Goal: Complete application form: Complete application form

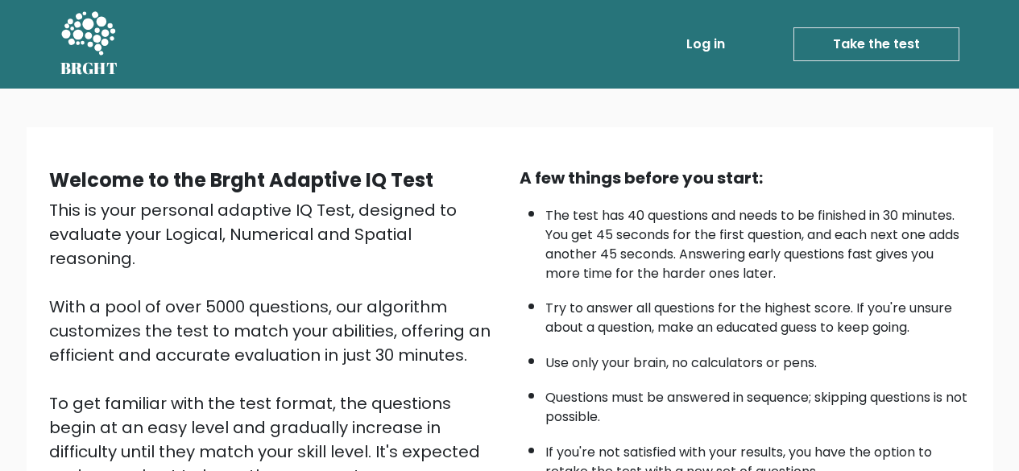
scroll to position [266, 0]
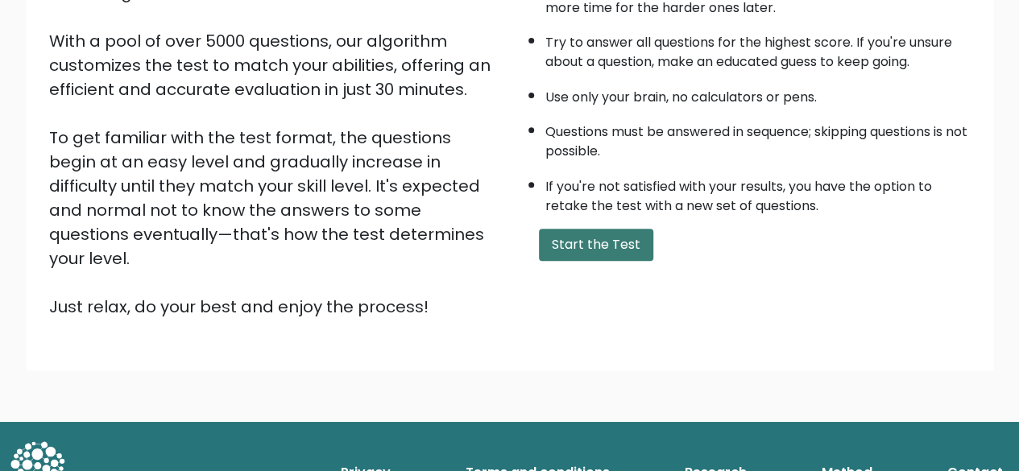
click at [586, 251] on button "Start the Test" at bounding box center [596, 245] width 114 height 32
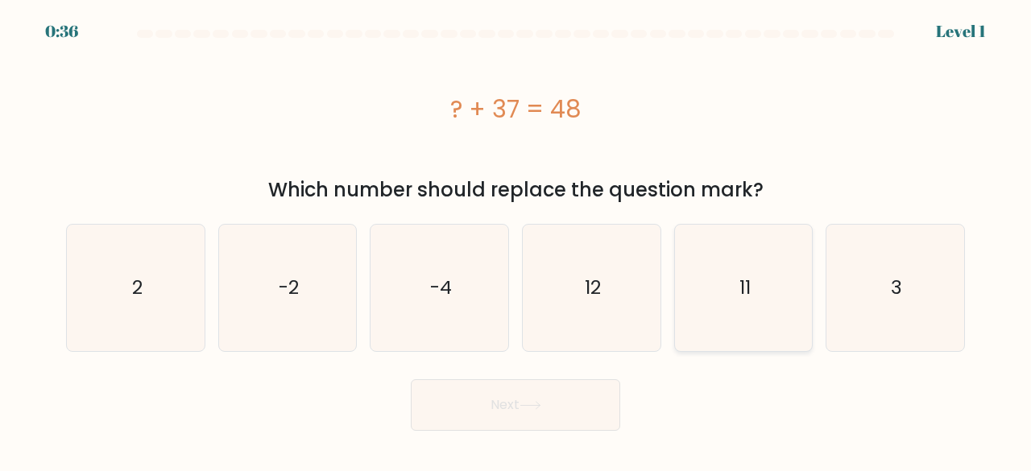
click at [744, 310] on icon "11" at bounding box center [744, 288] width 126 height 126
click at [516, 240] on input "e. 11" at bounding box center [516, 238] width 1 height 4
radio input "true"
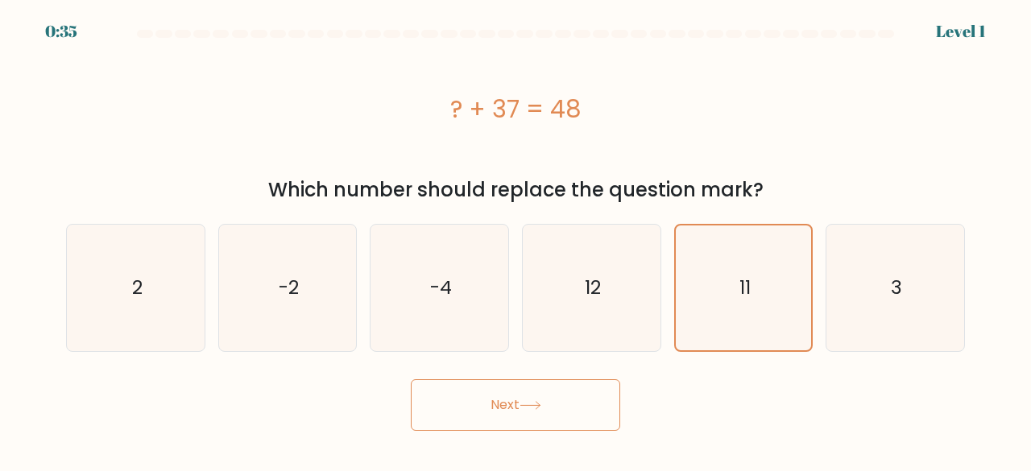
click at [569, 402] on button "Next" at bounding box center [515, 405] width 209 height 52
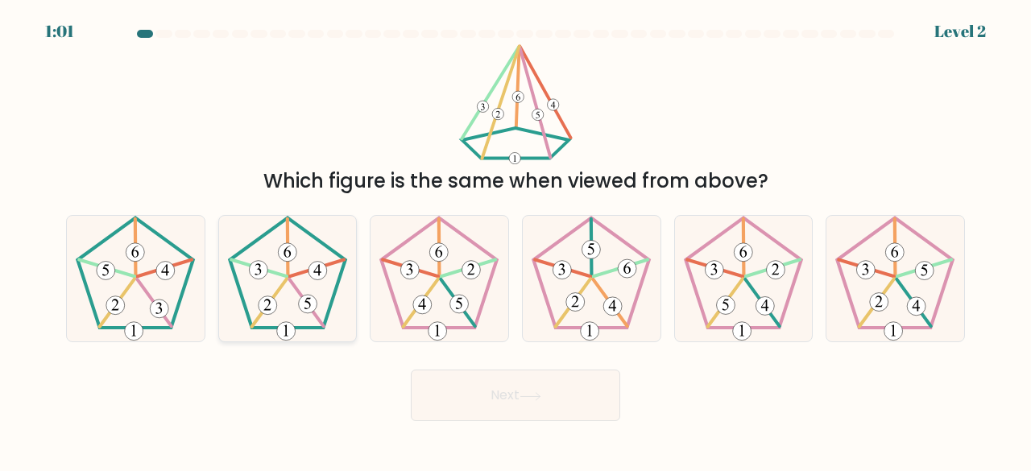
click at [281, 284] on 142 at bounding box center [268, 303] width 35 height 48
click at [516, 240] on input "b." at bounding box center [516, 238] width 1 height 4
radio input "true"
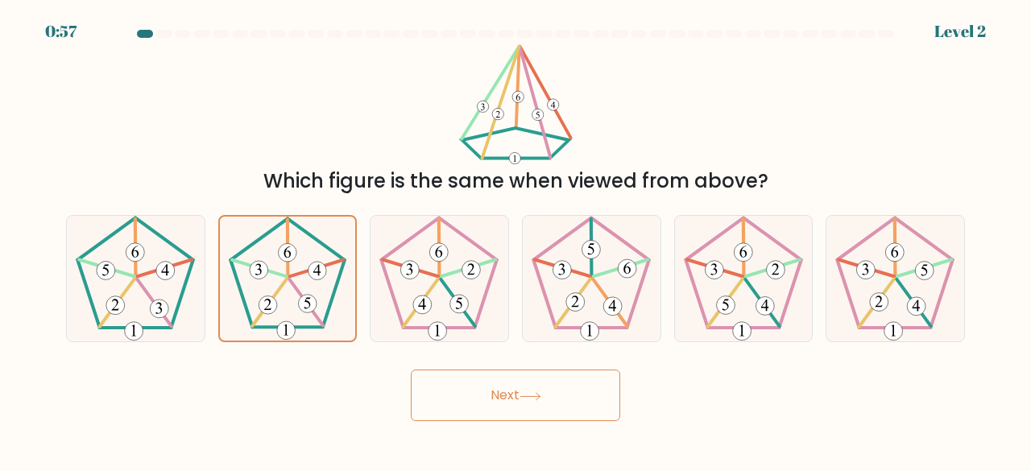
click at [515, 413] on button "Next" at bounding box center [515, 396] width 209 height 52
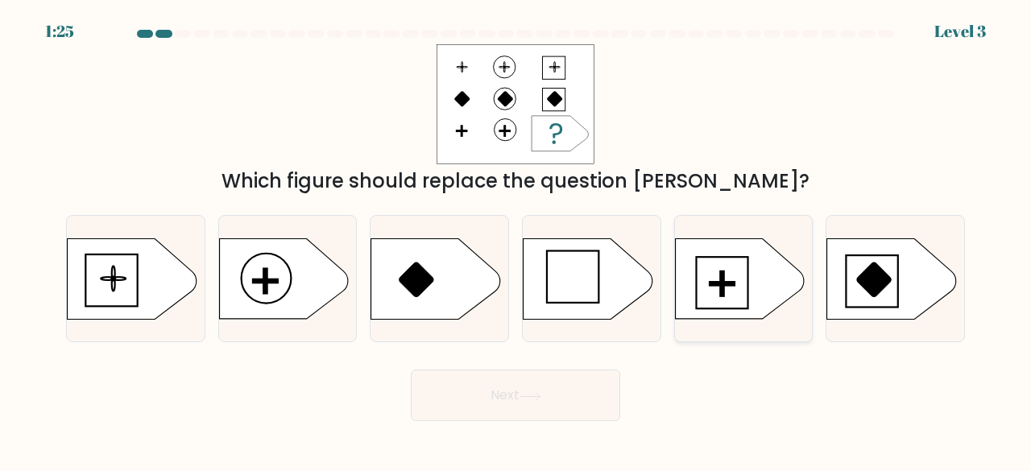
click at [723, 297] on icon at bounding box center [739, 278] width 129 height 81
click at [516, 240] on input "e." at bounding box center [516, 238] width 1 height 4
radio input "true"
click at [607, 346] on form "a." at bounding box center [515, 225] width 1031 height 391
click at [593, 391] on button "Next" at bounding box center [515, 396] width 209 height 52
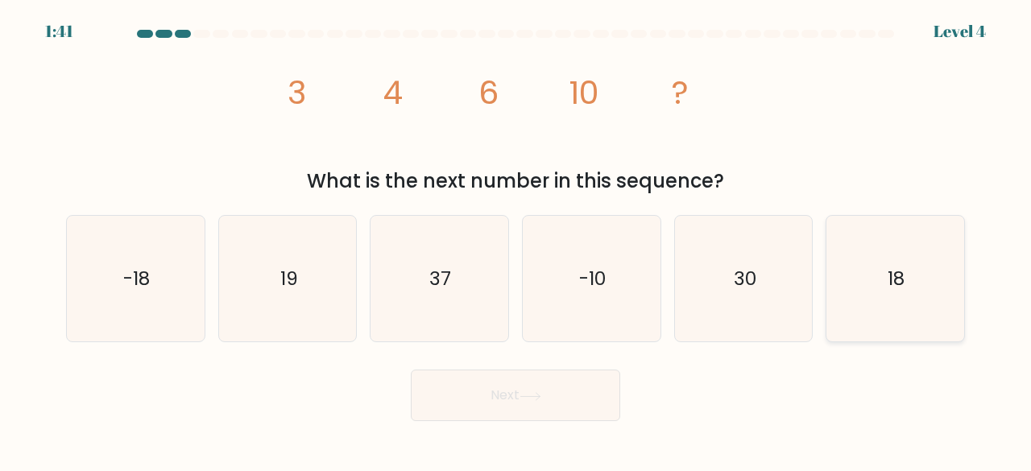
click at [874, 270] on icon "18" at bounding box center [895, 279] width 126 height 126
click at [516, 240] on input "f. 18" at bounding box center [516, 238] width 1 height 4
radio input "true"
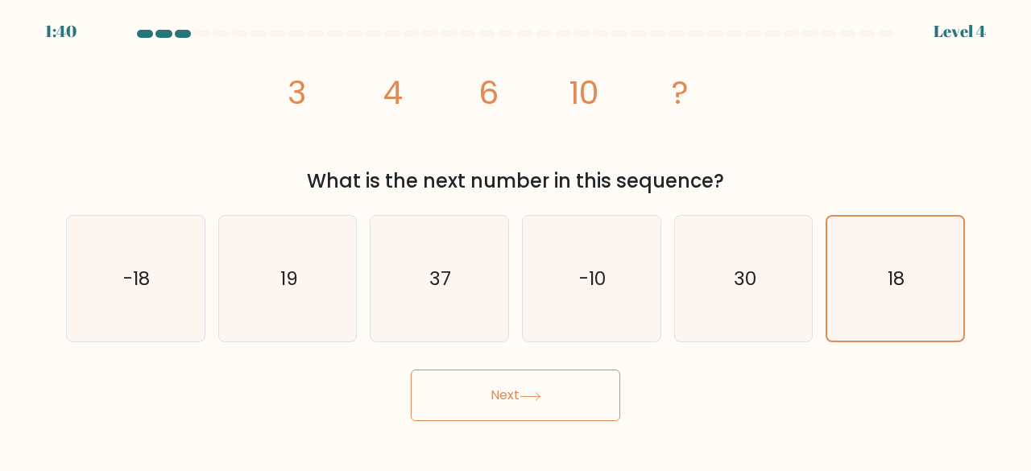
click at [580, 397] on button "Next" at bounding box center [515, 396] width 209 height 52
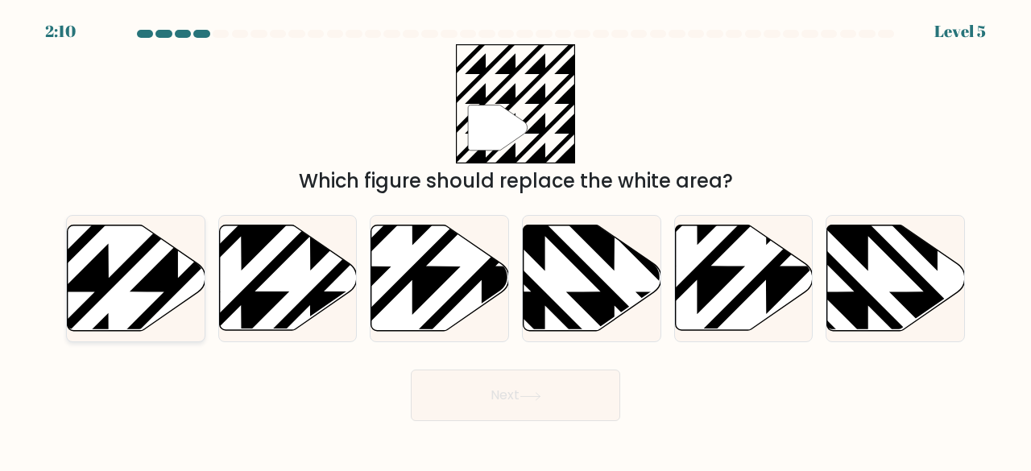
click at [135, 288] on icon at bounding box center [177, 223] width 277 height 277
click at [516, 240] on input "a." at bounding box center [516, 238] width 1 height 4
radio input "true"
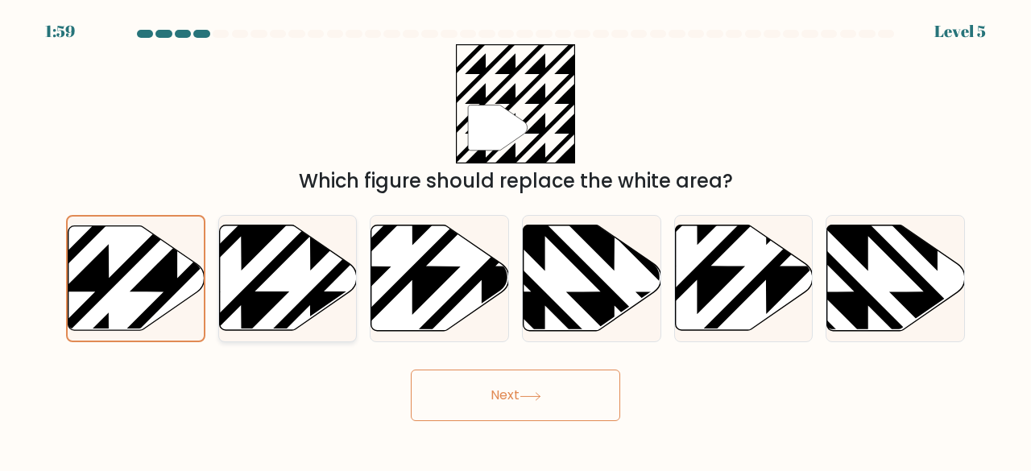
click at [263, 255] on icon at bounding box center [288, 279] width 138 height 106
click at [516, 240] on input "b." at bounding box center [516, 238] width 1 height 4
radio input "true"
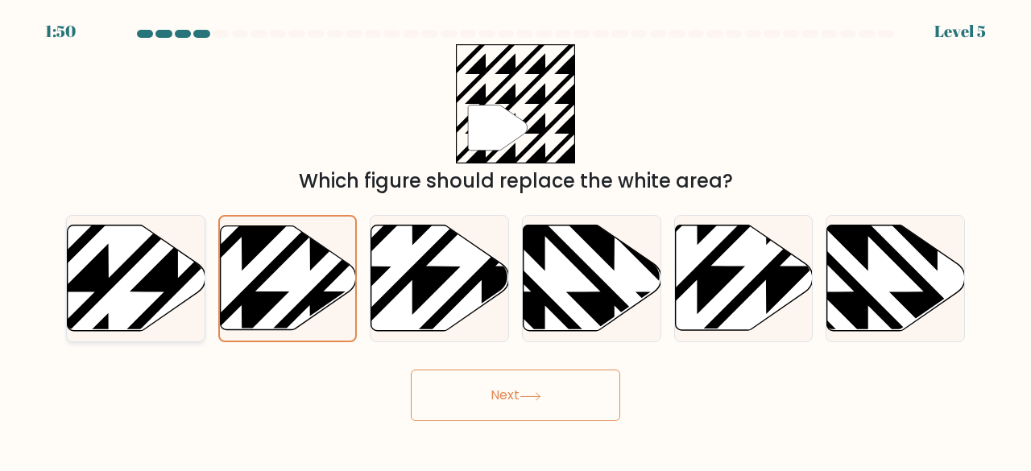
click at [147, 269] on icon at bounding box center [137, 279] width 138 height 106
click at [516, 240] on input "a." at bounding box center [516, 238] width 1 height 4
radio input "true"
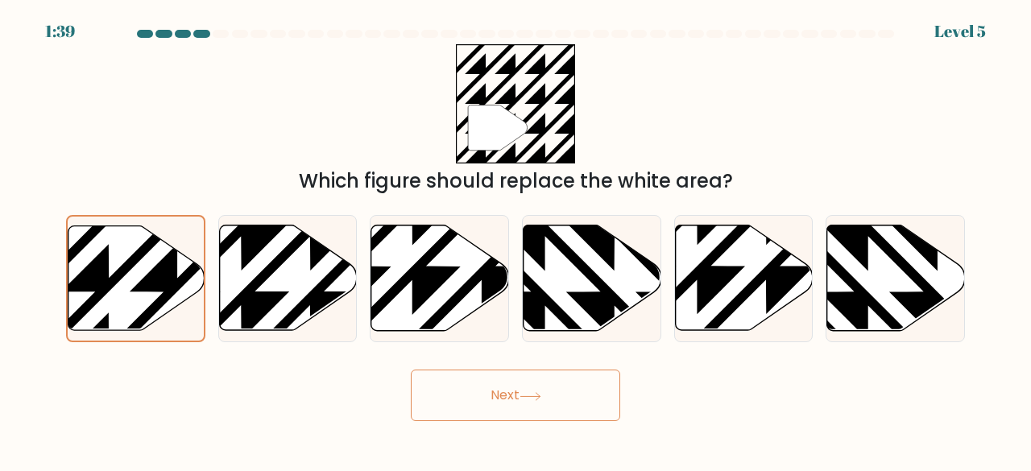
click at [478, 416] on button "Next" at bounding box center [515, 396] width 209 height 52
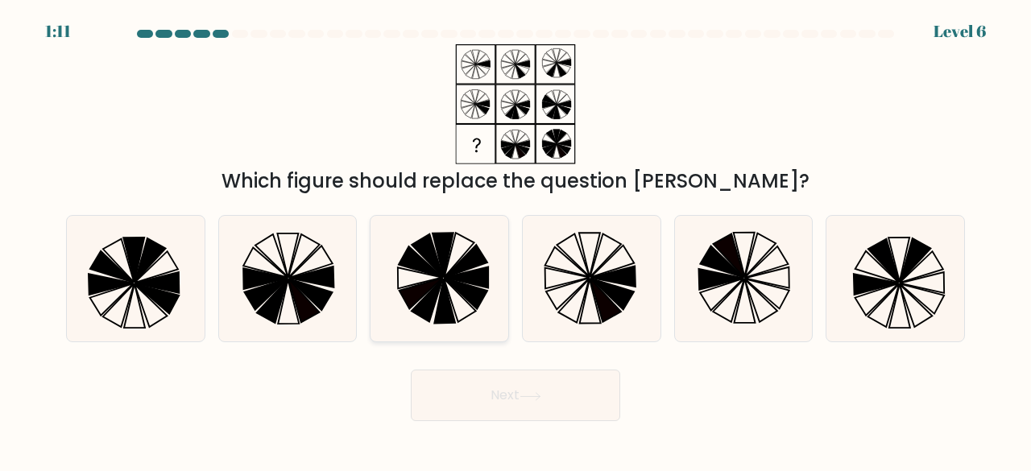
click at [453, 307] on icon at bounding box center [439, 279] width 126 height 126
click at [516, 240] on input "c." at bounding box center [516, 238] width 1 height 4
radio input "true"
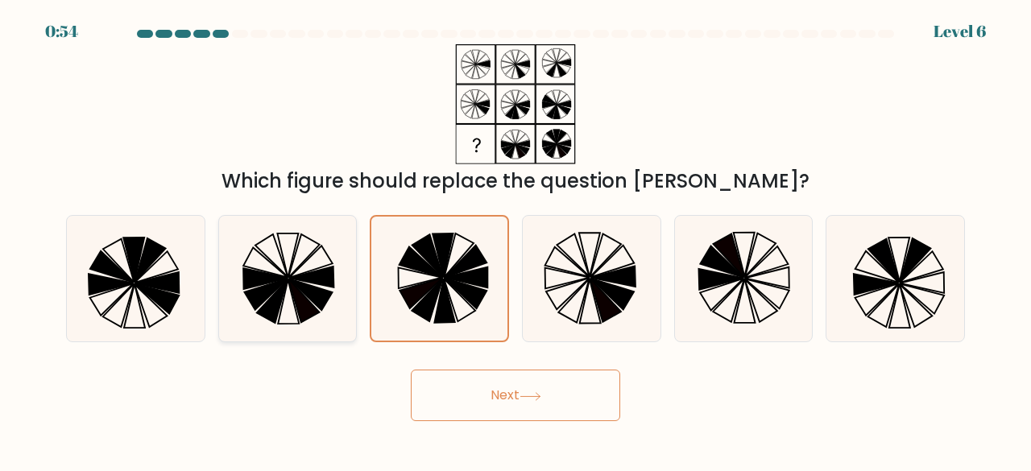
click at [269, 315] on icon at bounding box center [272, 300] width 31 height 43
click at [516, 240] on input "b." at bounding box center [516, 238] width 1 height 4
radio input "true"
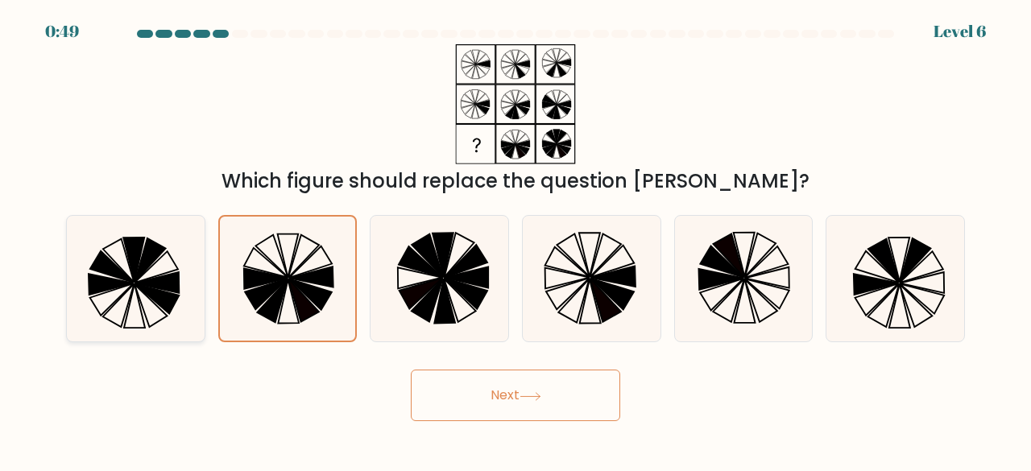
click at [145, 307] on icon at bounding box center [135, 279] width 126 height 126
click at [516, 240] on input "a." at bounding box center [516, 238] width 1 height 4
radio input "true"
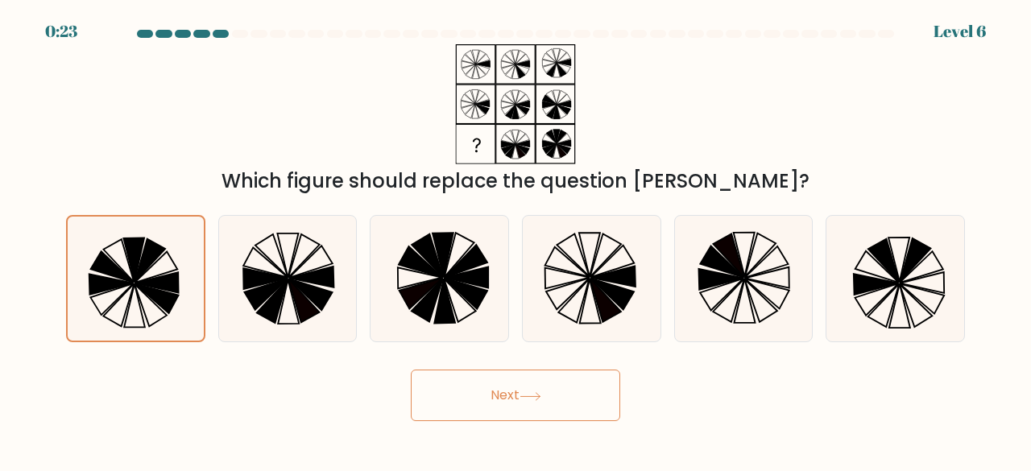
drag, startPoint x: 623, startPoint y: 304, endPoint x: 540, endPoint y: 357, distance: 98.5
click at [617, 310] on icon at bounding box center [591, 279] width 126 height 126
click at [516, 240] on input "d." at bounding box center [516, 238] width 1 height 4
radio input "true"
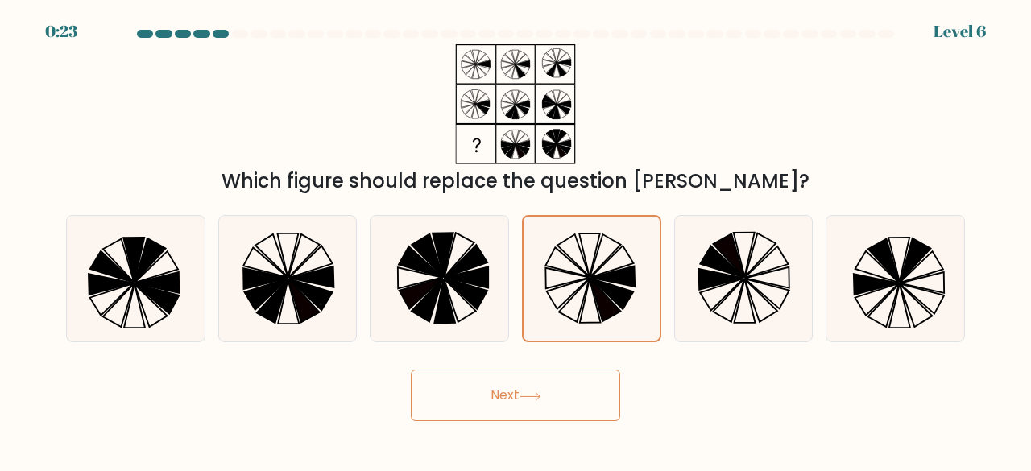
click at [529, 410] on button "Next" at bounding box center [515, 396] width 209 height 52
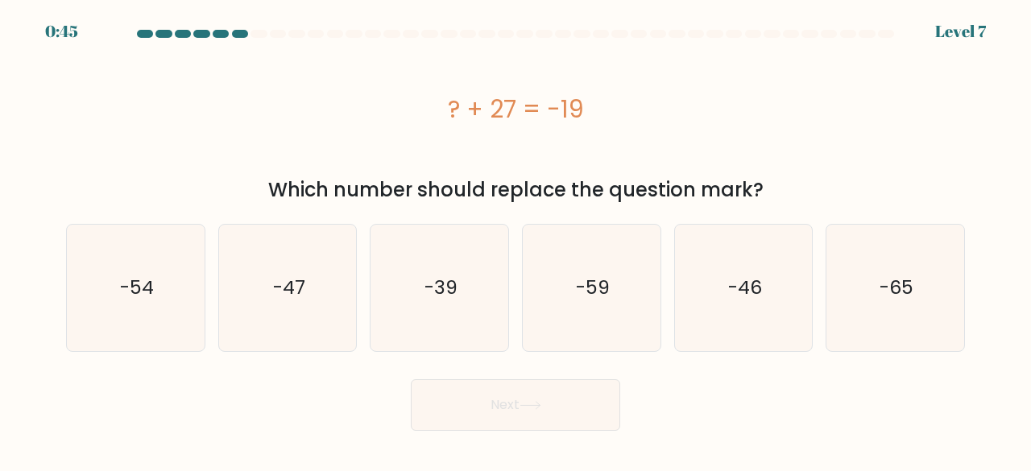
drag, startPoint x: 605, startPoint y: 110, endPoint x: 445, endPoint y: 102, distance: 160.5
click at [445, 102] on div "? + 27 = -19" at bounding box center [515, 109] width 899 height 36
copy div "? + 27 = -19"
click at [781, 311] on icon "-46" at bounding box center [744, 288] width 126 height 126
click at [516, 240] on input "e. -46" at bounding box center [516, 238] width 1 height 4
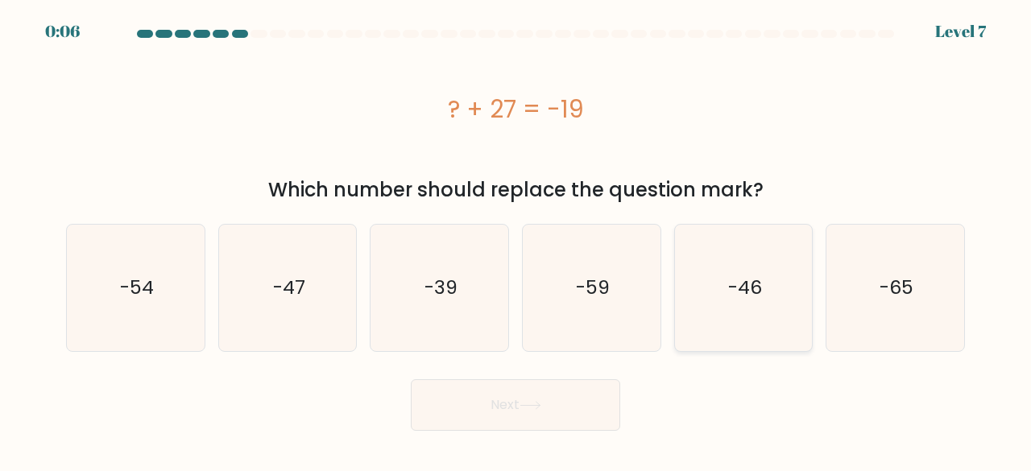
radio input "true"
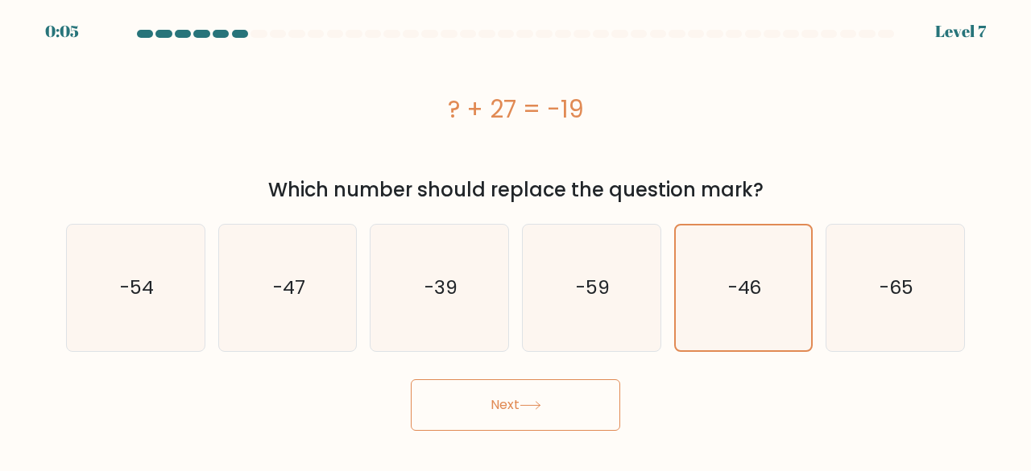
click at [573, 404] on button "Next" at bounding box center [515, 405] width 209 height 52
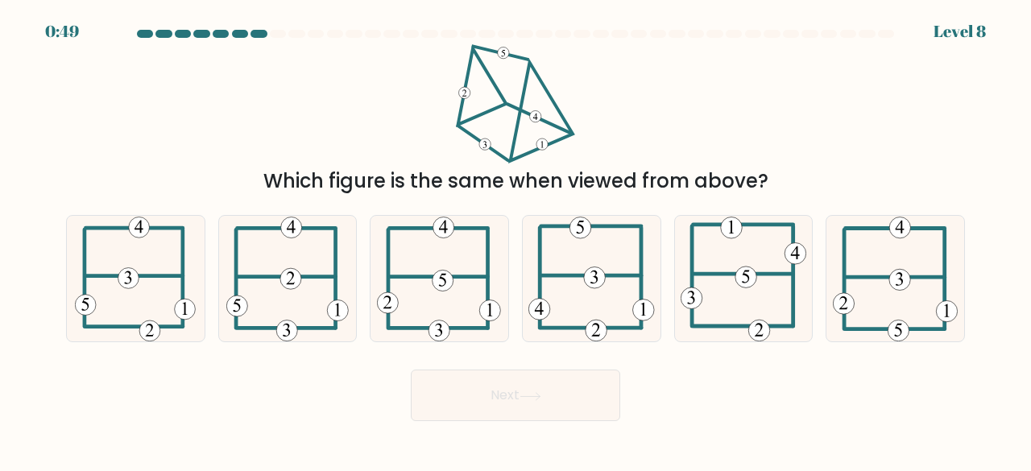
click at [544, 403] on button "Next" at bounding box center [515, 396] width 209 height 52
click at [674, 389] on div "Next" at bounding box center [515, 392] width 918 height 60
click at [455, 305] on icon at bounding box center [439, 279] width 124 height 126
click at [516, 240] on input "c." at bounding box center [516, 238] width 1 height 4
radio input "true"
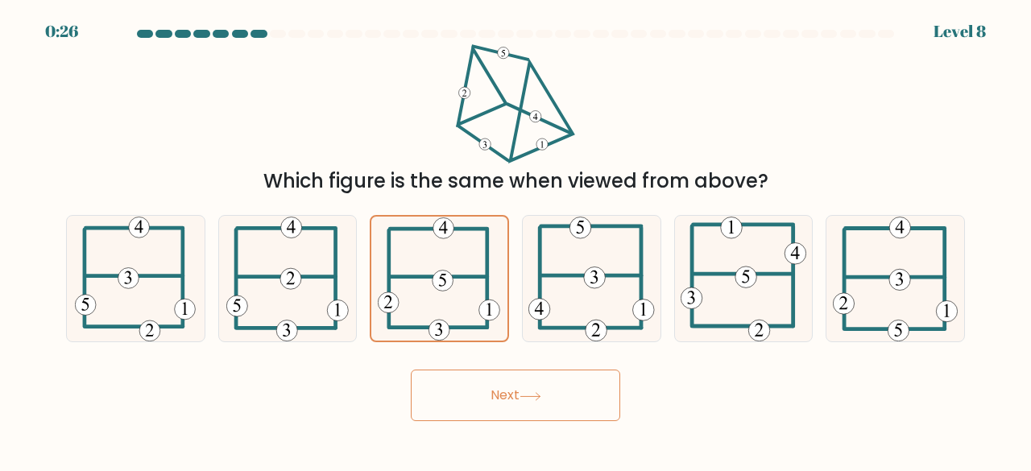
click at [516, 404] on button "Next" at bounding box center [515, 396] width 209 height 52
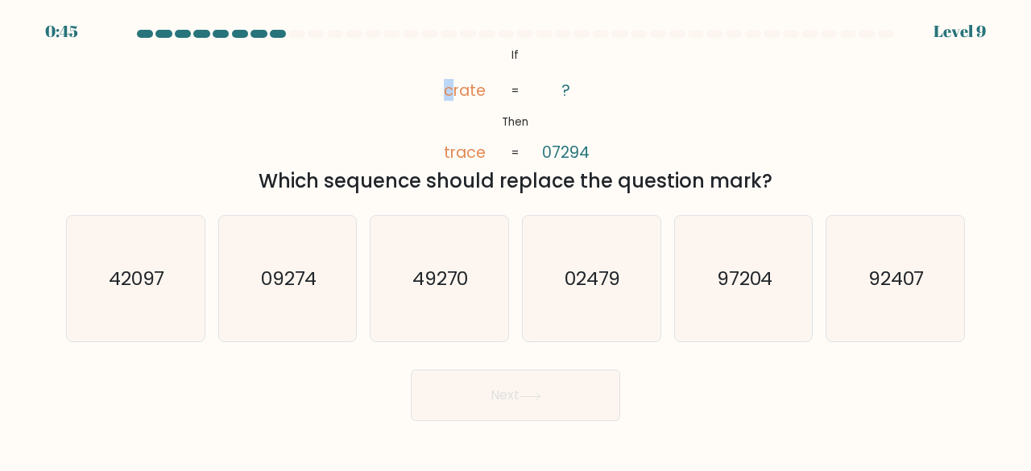
drag, startPoint x: 453, startPoint y: 88, endPoint x: 443, endPoint y: 89, distance: 9.7
click at [443, 89] on icon "@import url('https://fonts.googleapis.com/css?family=Abril+Fatface:400,100,100i…" at bounding box center [515, 104] width 194 height 120
drag, startPoint x: 472, startPoint y: 155, endPoint x: 462, endPoint y: 154, distance: 9.8
click at [462, 154] on tspan "trace" at bounding box center [465, 152] width 42 height 22
click at [514, 178] on div "Which sequence should replace the question mark?" at bounding box center [516, 181] width 880 height 29
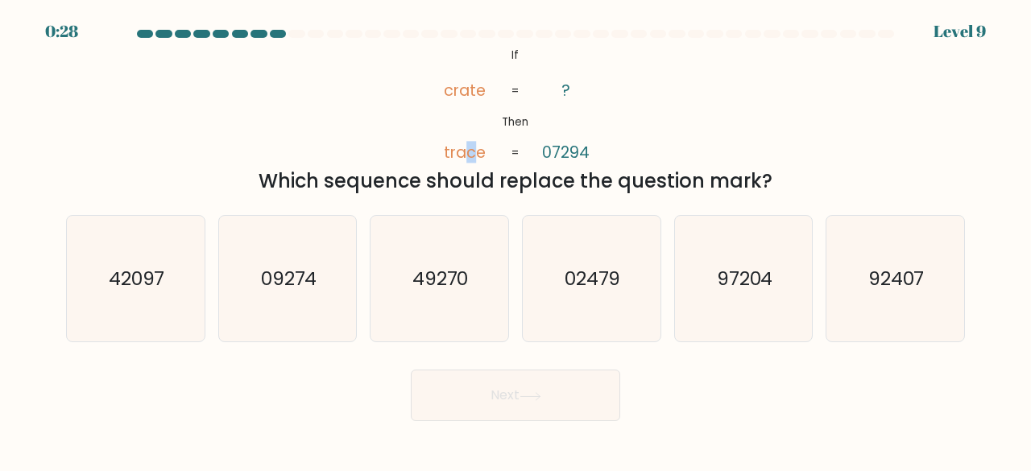
click at [467, 152] on tspan "trace" at bounding box center [465, 152] width 42 height 22
click at [520, 168] on div "Which sequence should replace the question mark?" at bounding box center [516, 181] width 880 height 29
drag, startPoint x: 478, startPoint y: 151, endPoint x: 469, endPoint y: 151, distance: 8.9
click at [469, 151] on tspan "trace" at bounding box center [465, 152] width 42 height 22
drag, startPoint x: 731, startPoint y: 303, endPoint x: 700, endPoint y: 319, distance: 35.3
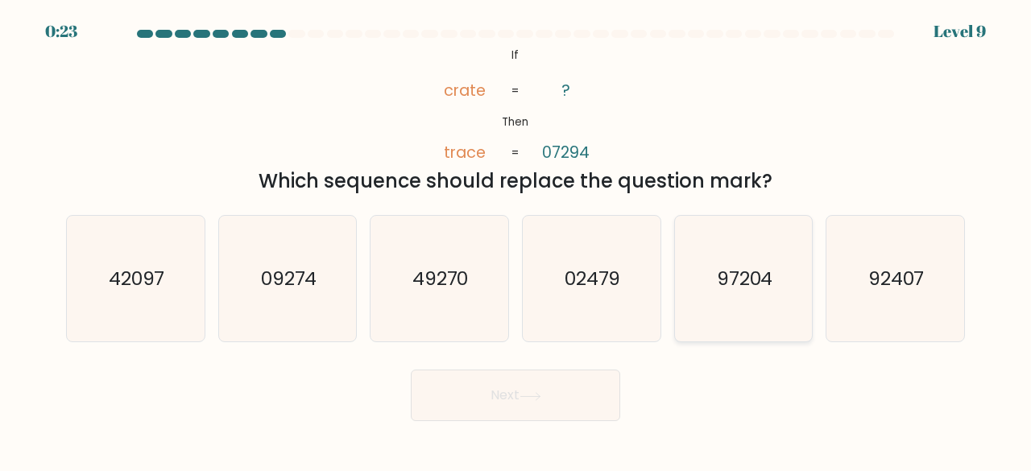
click at [731, 302] on icon "97204" at bounding box center [744, 279] width 126 height 126
click at [516, 240] on input "e. 97204" at bounding box center [516, 238] width 1 height 4
radio input "true"
click at [544, 404] on button "Next" at bounding box center [515, 396] width 209 height 52
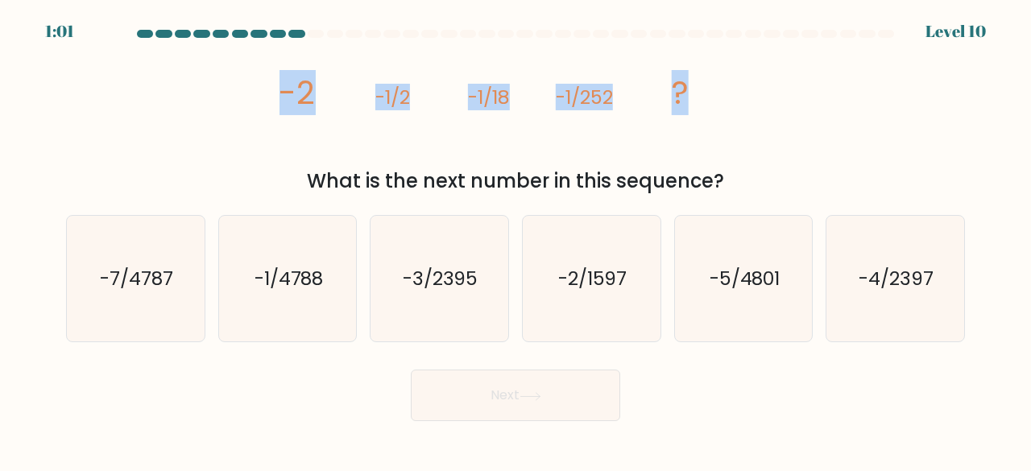
drag, startPoint x: 714, startPoint y: 89, endPoint x: 250, endPoint y: 94, distance: 464.0
click at [227, 97] on div "image/svg+xml -2 -1/2 -1/18 -1/252 ? What is the next number in this sequence?" at bounding box center [515, 119] width 918 height 151
copy g "-2 -1/2 -1/18 -1/252 ?"
click at [474, 146] on icon "image/svg+xml -2 -1/2 -1/18 -1/252 ?" at bounding box center [515, 104] width 478 height 120
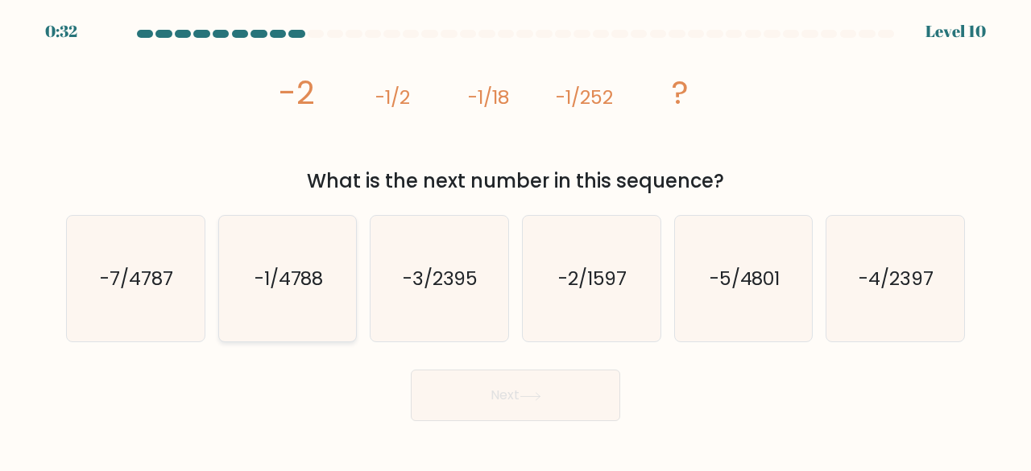
click at [316, 275] on text "-1/4788" at bounding box center [289, 278] width 69 height 27
click at [516, 240] on input "b. -1/4788" at bounding box center [516, 238] width 1 height 4
radio input "true"
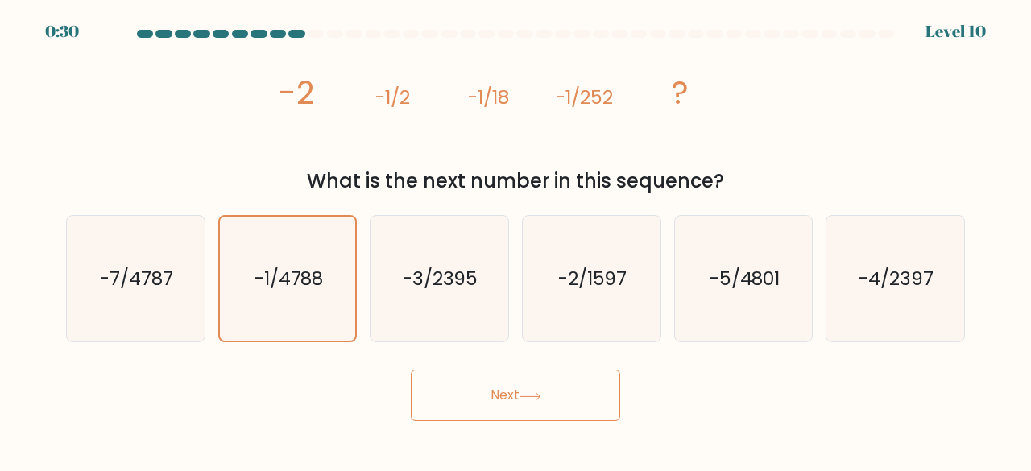
click at [519, 405] on button "Next" at bounding box center [515, 396] width 209 height 52
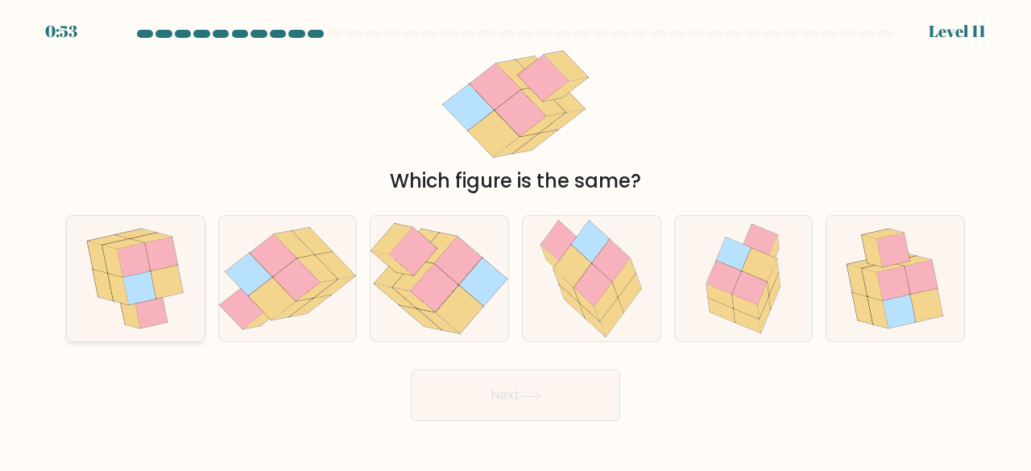
click at [183, 288] on icon at bounding box center [167, 281] width 33 height 35
click at [516, 240] on input "a." at bounding box center [516, 238] width 1 height 4
radio input "true"
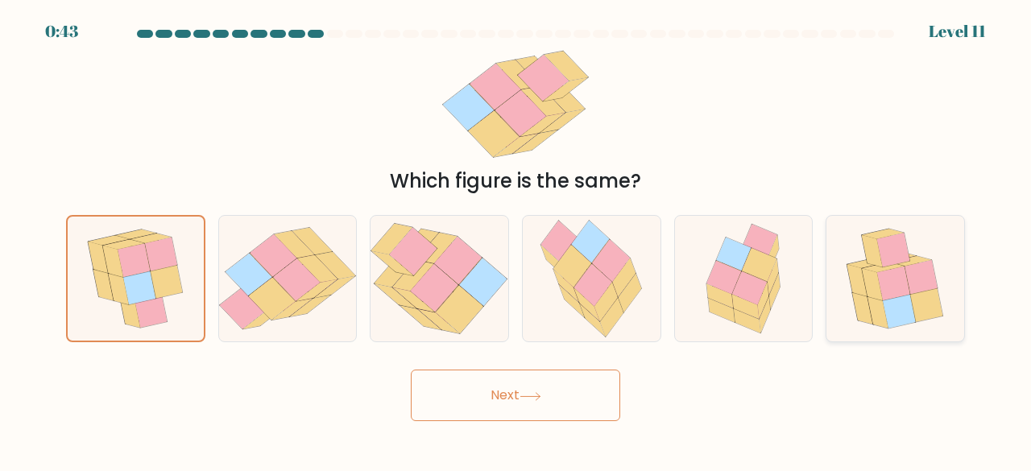
click at [907, 313] on icon at bounding box center [899, 312] width 33 height 34
click at [516, 240] on input "f." at bounding box center [516, 238] width 1 height 4
radio input "true"
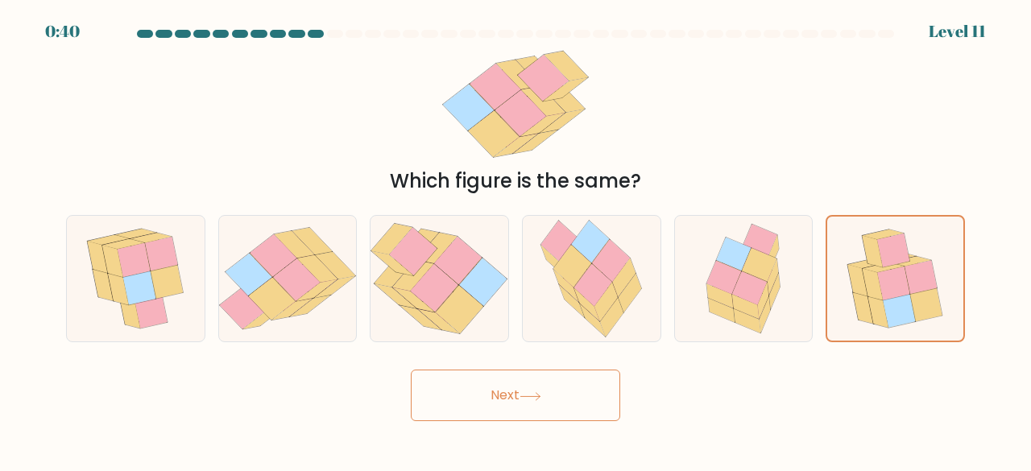
click at [487, 415] on button "Next" at bounding box center [515, 396] width 209 height 52
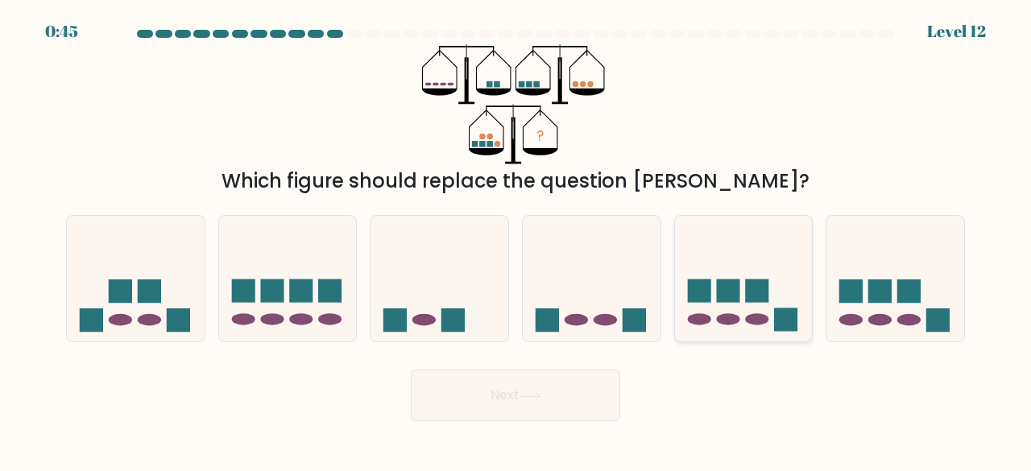
click at [739, 315] on icon at bounding box center [744, 279] width 138 height 114
click at [516, 240] on input "e." at bounding box center [516, 238] width 1 height 4
radio input "true"
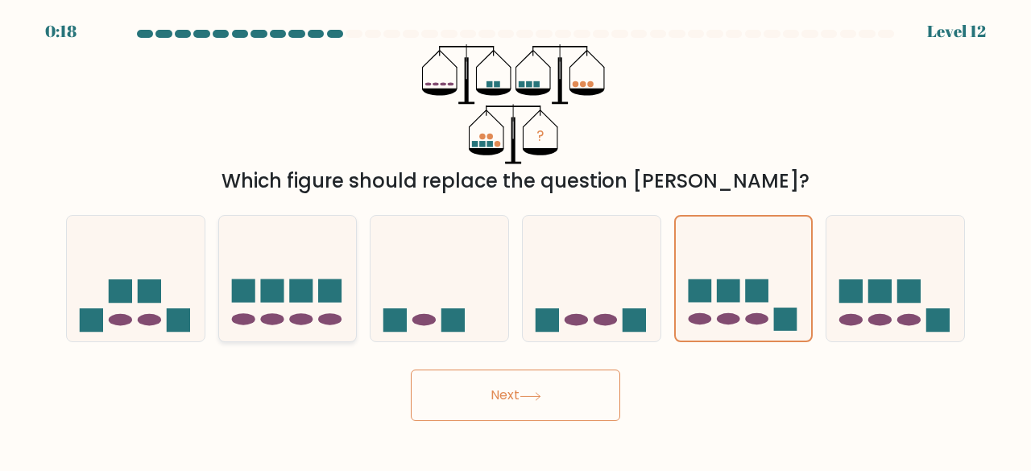
click at [322, 304] on icon at bounding box center [288, 279] width 138 height 114
click at [516, 240] on input "b." at bounding box center [516, 238] width 1 height 4
radio input "true"
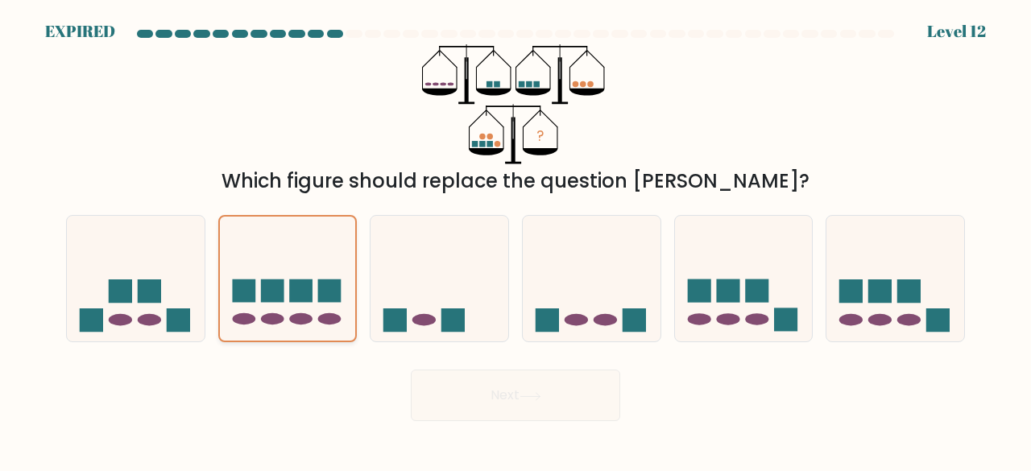
drag, startPoint x: 316, startPoint y: 278, endPoint x: 532, endPoint y: 402, distance: 249.0
click at [322, 279] on icon at bounding box center [288, 278] width 136 height 113
click at [516, 240] on input "b." at bounding box center [516, 238] width 1 height 4
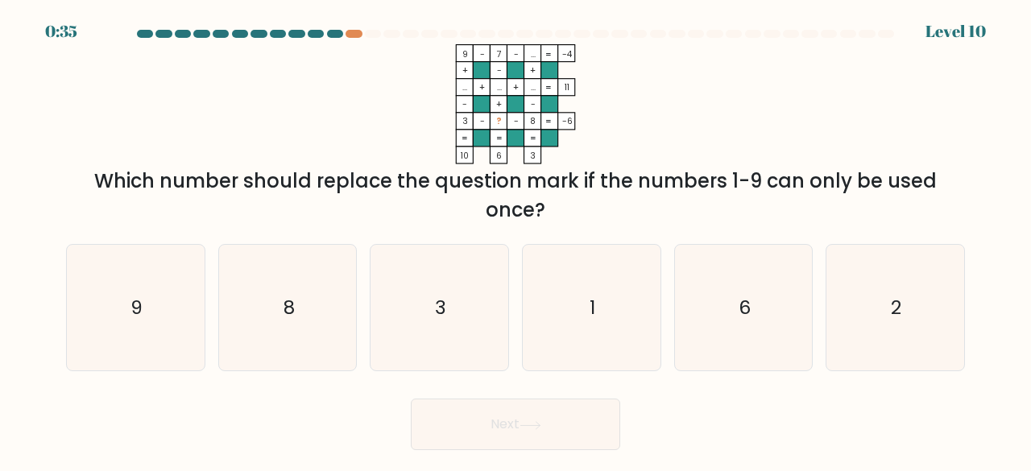
click at [517, 101] on rect at bounding box center [515, 104] width 17 height 17
drag, startPoint x: 575, startPoint y: 145, endPoint x: 565, endPoint y: 170, distance: 26.8
click at [477, 149] on icon "9 - 7 - ... -4 + - + ... + ... + ... 11 - + - 3 - ? - 8 = -6 = = = = 10 6 3 =" at bounding box center [515, 104] width 483 height 120
click at [572, 172] on div "Which number should replace the question mark if the numbers 1-9 can only be us…" at bounding box center [516, 196] width 880 height 58
drag, startPoint x: 537, startPoint y: 154, endPoint x: 554, endPoint y: 194, distance: 43.7
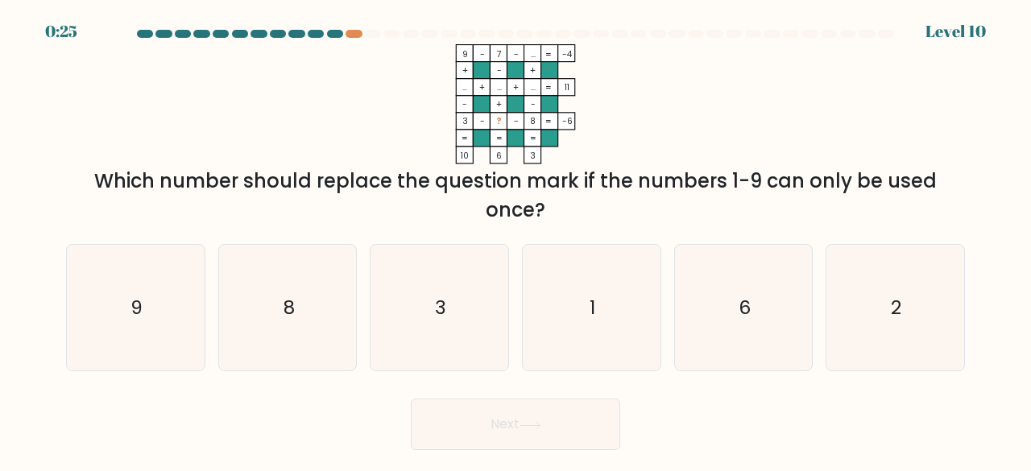
click at [555, 197] on div "9 - 7 - ... -4 + - + ... + ... + ... 11 - + - 3 - ? - 8 = -6 = = = = 10 6 3 = W…" at bounding box center [515, 134] width 918 height 180
copy div "9 - 7 - ... -4 + - + ... + ... + ... 11 - + - 3 - ? - 8 = -6 = = = = 10 6 3 = W…"
click at [602, 216] on div "Which number should replace the question mark if the numbers 1-9 can only be us…" at bounding box center [516, 196] width 880 height 58
click at [582, 338] on icon "1" at bounding box center [591, 308] width 126 height 126
click at [516, 240] on input "d. 1" at bounding box center [516, 238] width 1 height 4
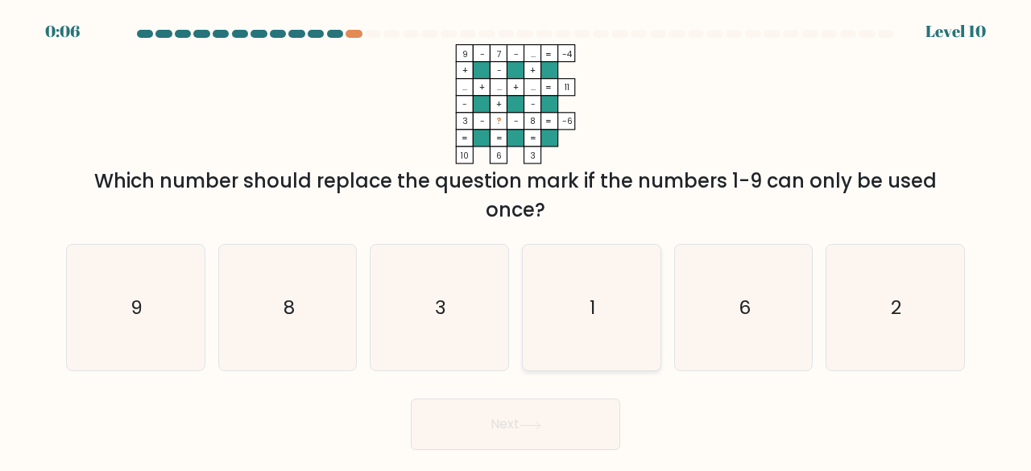
radio input "true"
click at [547, 431] on button "Next" at bounding box center [515, 425] width 209 height 52
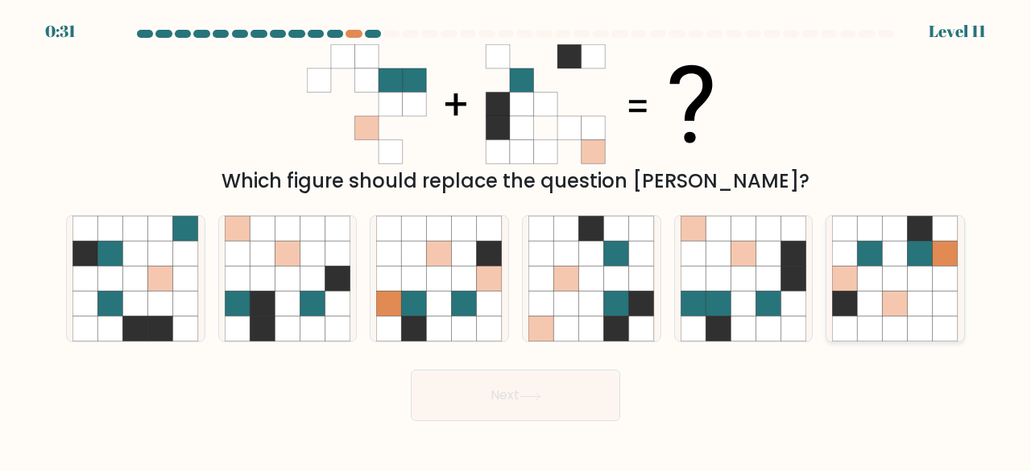
click at [913, 286] on icon at bounding box center [920, 279] width 25 height 25
click at [516, 240] on input "f." at bounding box center [516, 238] width 1 height 4
radio input "true"
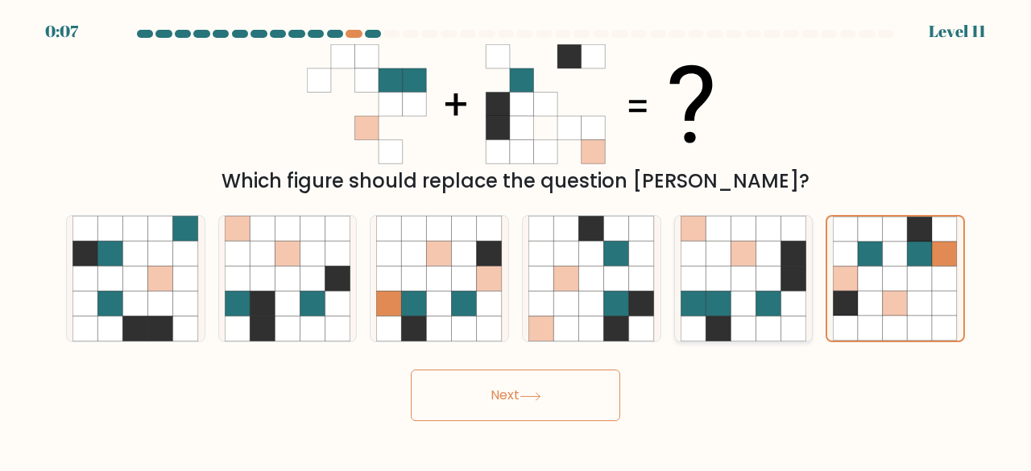
click at [788, 327] on icon at bounding box center [793, 329] width 25 height 25
click at [516, 240] on input "e." at bounding box center [516, 238] width 1 height 4
radio input "true"
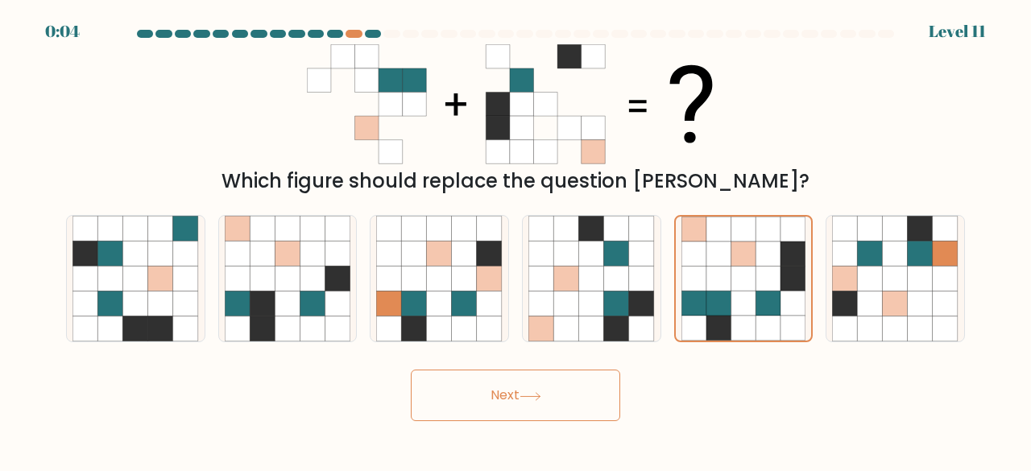
click at [554, 402] on button "Next" at bounding box center [515, 396] width 209 height 52
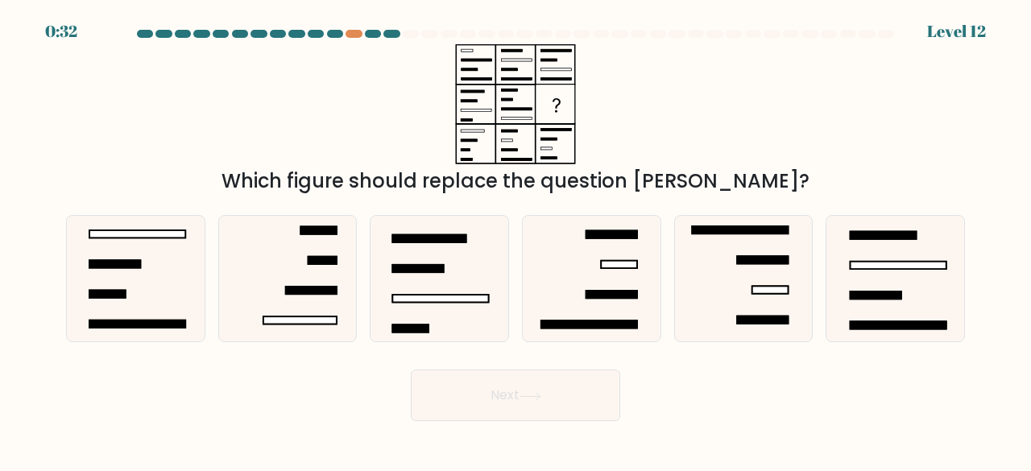
click at [495, 408] on button "Next" at bounding box center [515, 396] width 209 height 52
click at [572, 318] on icon at bounding box center [591, 279] width 126 height 126
click at [516, 240] on input "d." at bounding box center [516, 238] width 1 height 4
radio input "true"
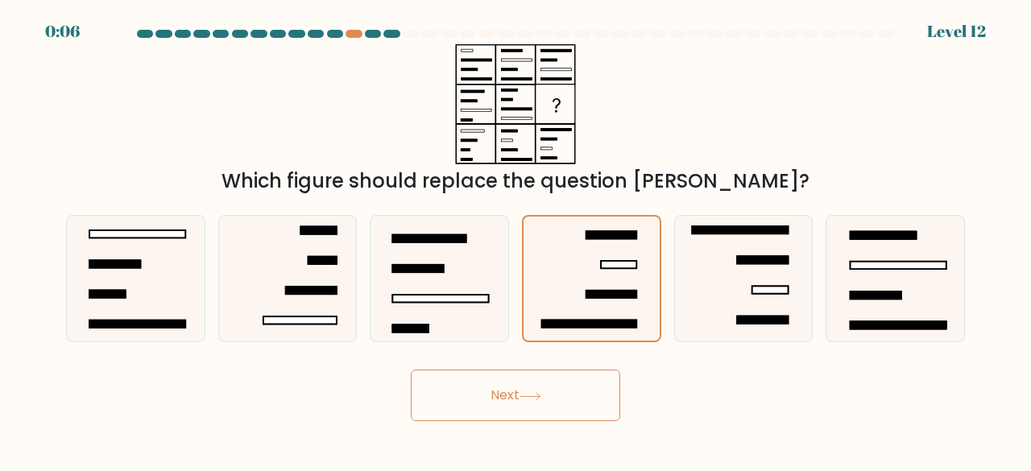
click at [572, 395] on button "Next" at bounding box center [515, 396] width 209 height 52
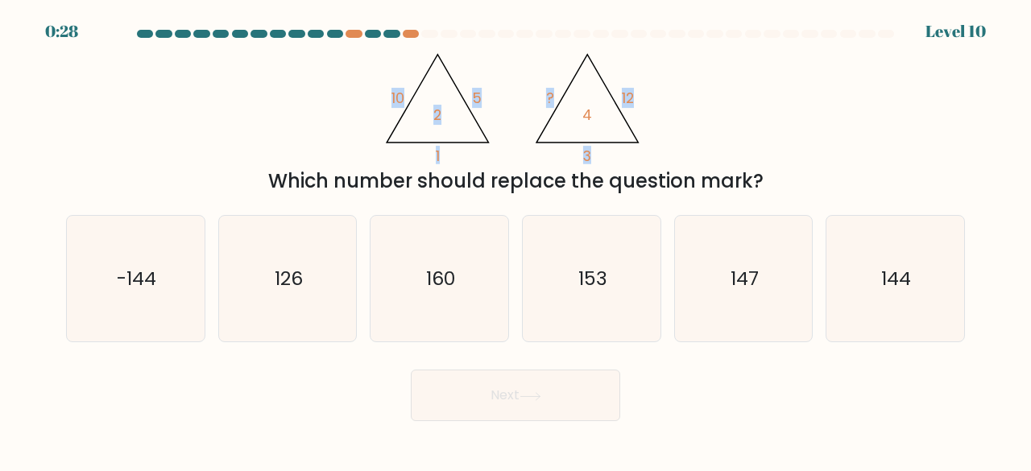
drag, startPoint x: 611, startPoint y: 157, endPoint x: 422, endPoint y: 93, distance: 198.9
click at [340, 102] on div "@import url('https://fonts.googleapis.com/css?family=Abril+Fatface:400,100,100i…" at bounding box center [515, 119] width 918 height 151
copy g "10 5 1 2 @import url('https://fonts.googleapis.com/css?family=Abril+Fatface:400…"
click at [729, 138] on div "@import url('https://fonts.googleapis.com/css?family=Abril+Fatface:400,100,100i…" at bounding box center [515, 119] width 918 height 151
click at [905, 300] on icon "144" at bounding box center [895, 279] width 126 height 126
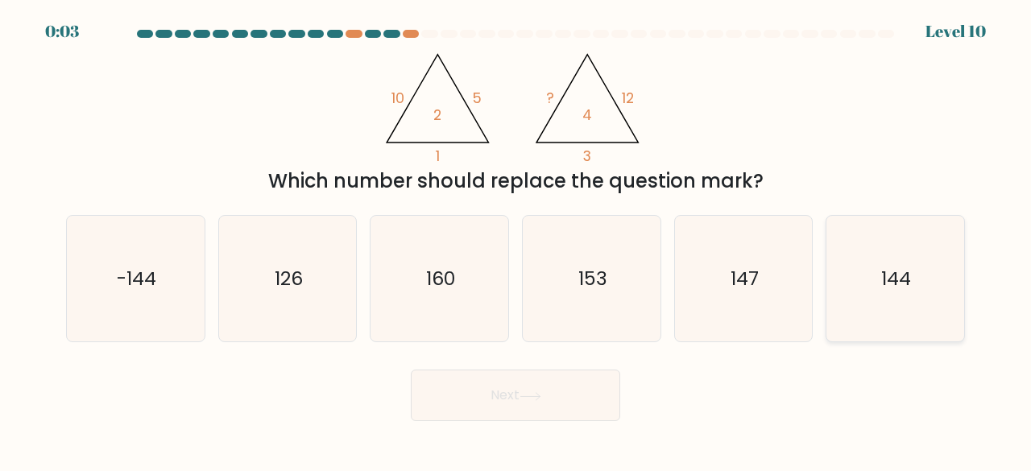
click at [516, 240] on input "f. 144" at bounding box center [516, 238] width 1 height 4
radio input "true"
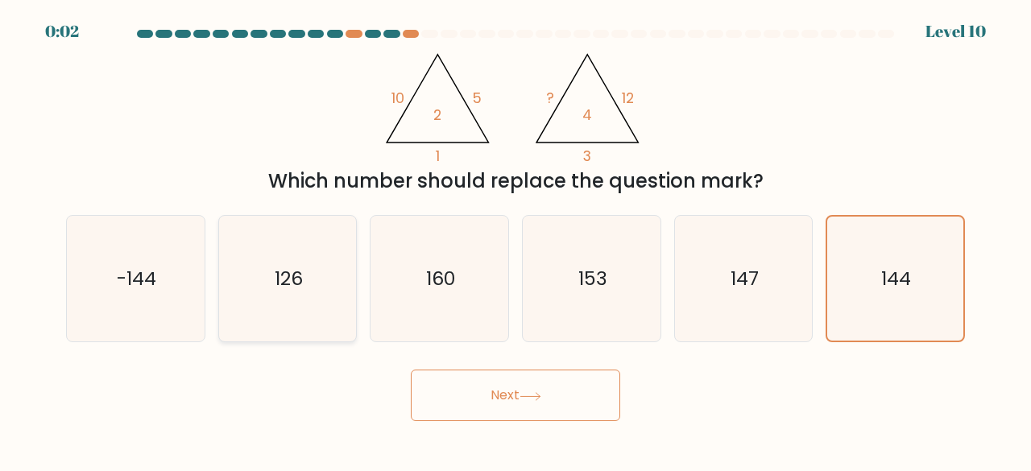
click at [346, 304] on icon "126" at bounding box center [288, 279] width 126 height 126
click at [516, 240] on input "b. 126" at bounding box center [516, 238] width 1 height 4
radio input "true"
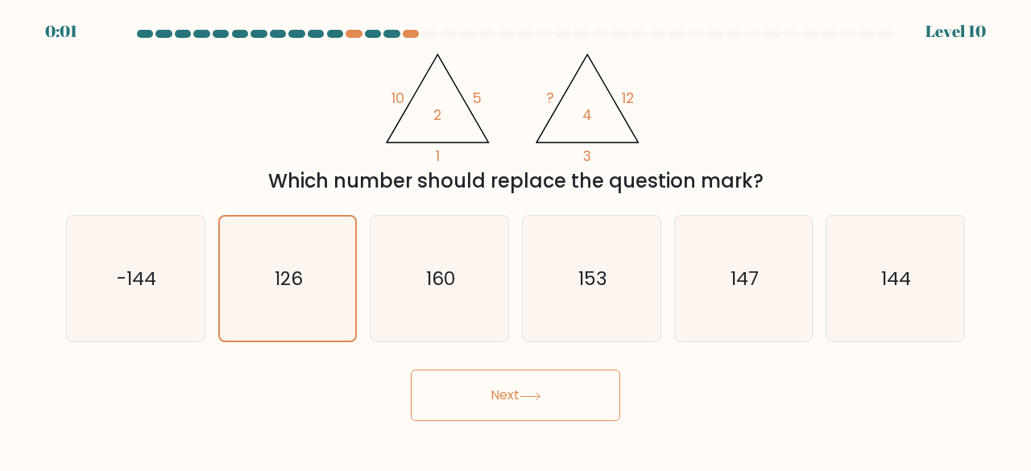
click at [527, 407] on button "Next" at bounding box center [515, 396] width 209 height 52
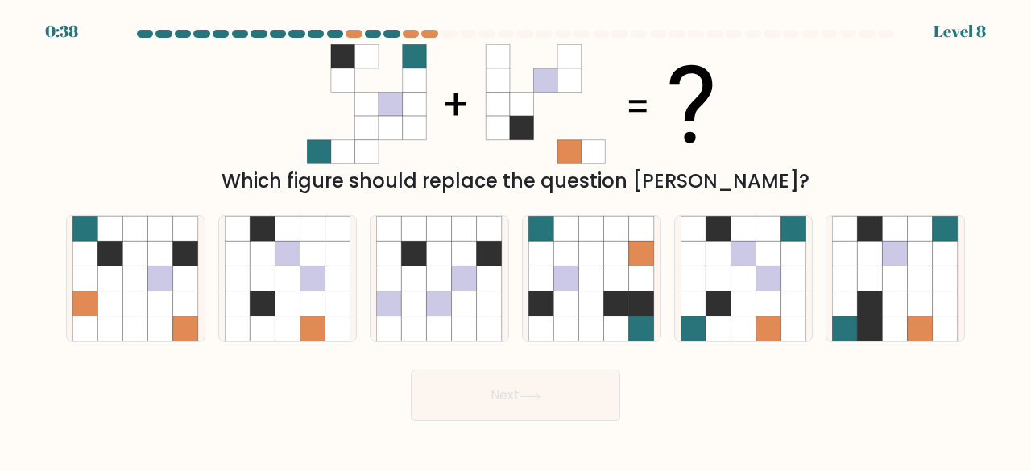
click at [316, 31] on div at bounding box center [316, 34] width 16 height 8
drag, startPoint x: 163, startPoint y: 279, endPoint x: 332, endPoint y: 360, distance: 187.3
click at [164, 279] on icon at bounding box center [160, 279] width 25 height 25
click at [516, 240] on input "a." at bounding box center [516, 238] width 1 height 4
radio input "true"
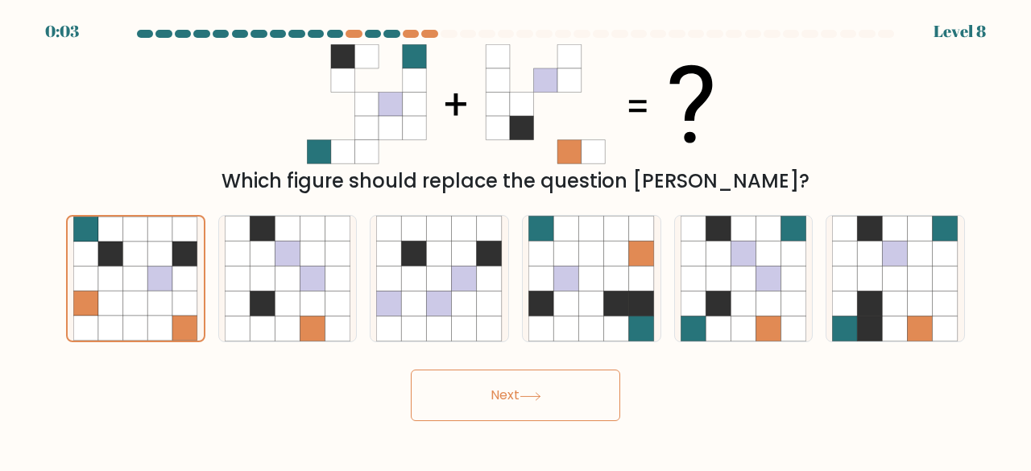
click at [496, 394] on button "Next" at bounding box center [515, 396] width 209 height 52
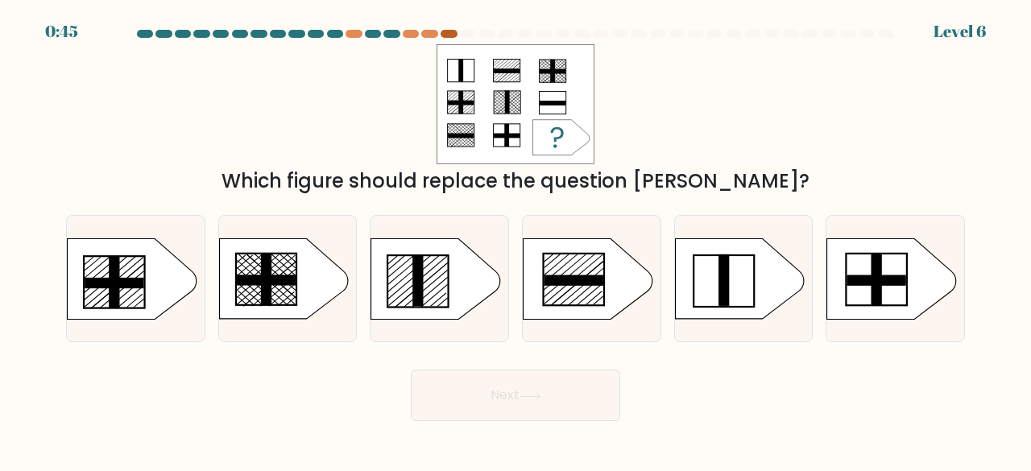
click at [450, 36] on div at bounding box center [449, 34] width 16 height 8
click at [567, 280] on rect at bounding box center [573, 280] width 59 height 10
click at [516, 240] on input "d." at bounding box center [516, 238] width 1 height 4
radio input "true"
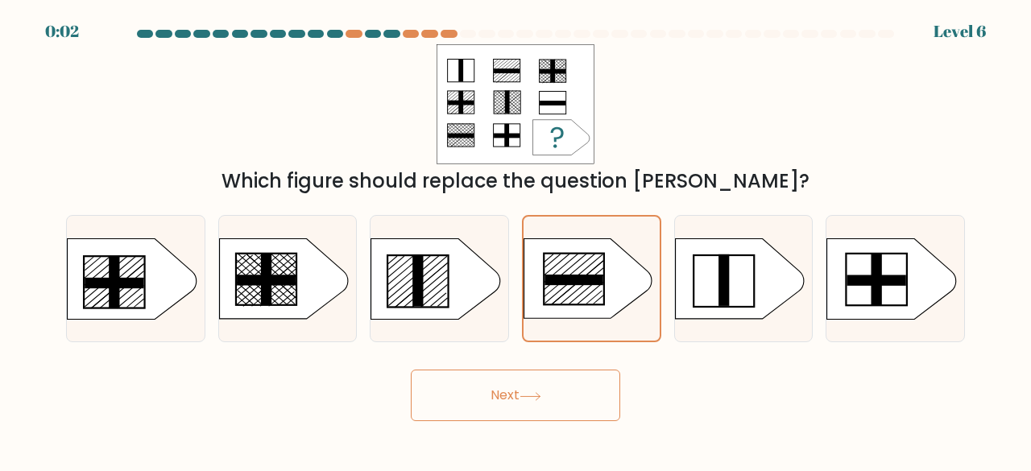
click at [549, 397] on button "Next" at bounding box center [515, 396] width 209 height 52
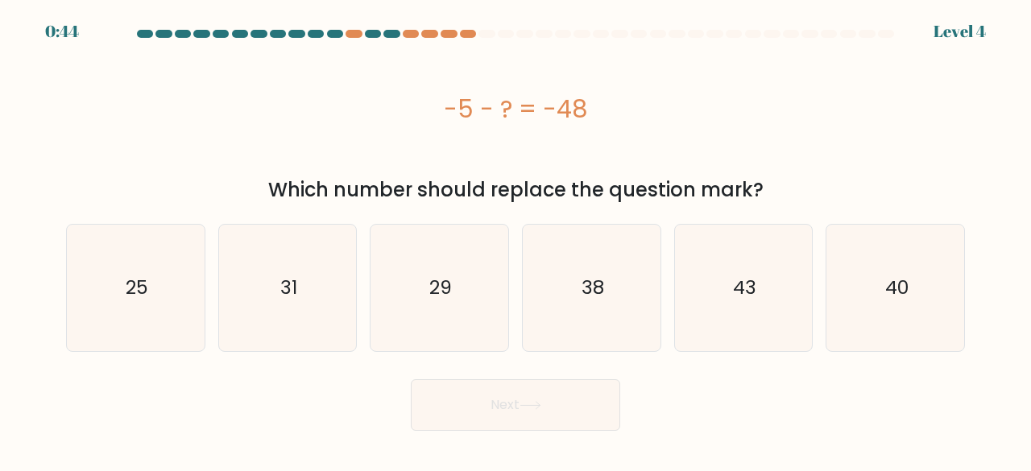
drag, startPoint x: 617, startPoint y: 102, endPoint x: 452, endPoint y: 106, distance: 165.2
click at [452, 106] on div "-5 - ? = -48" at bounding box center [515, 109] width 899 height 36
drag, startPoint x: 590, startPoint y: 131, endPoint x: 598, endPoint y: 134, distance: 8.4
click at [590, 132] on div "-5 - ? = -48" at bounding box center [515, 108] width 899 height 129
click at [578, 155] on div "-5 - ? = -48" at bounding box center [515, 108] width 899 height 129
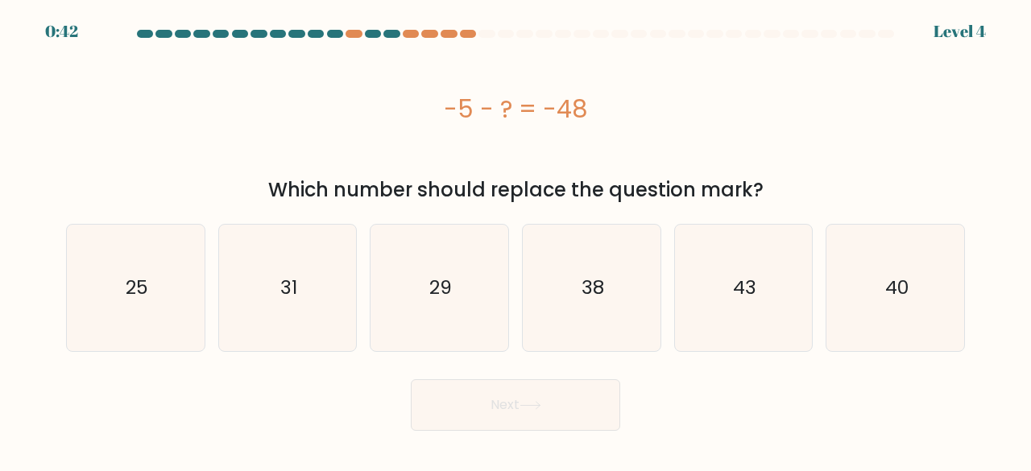
click at [567, 118] on div "-5 - ? = -48" at bounding box center [515, 109] width 899 height 36
drag, startPoint x: 631, startPoint y: 135, endPoint x: 584, endPoint y: 126, distance: 48.2
click at [631, 135] on div "-5 - ? = -48" at bounding box center [515, 108] width 899 height 129
drag, startPoint x: 604, startPoint y: 116, endPoint x: 472, endPoint y: 117, distance: 132.1
click at [449, 117] on div "-5 - ? = -48" at bounding box center [515, 109] width 899 height 36
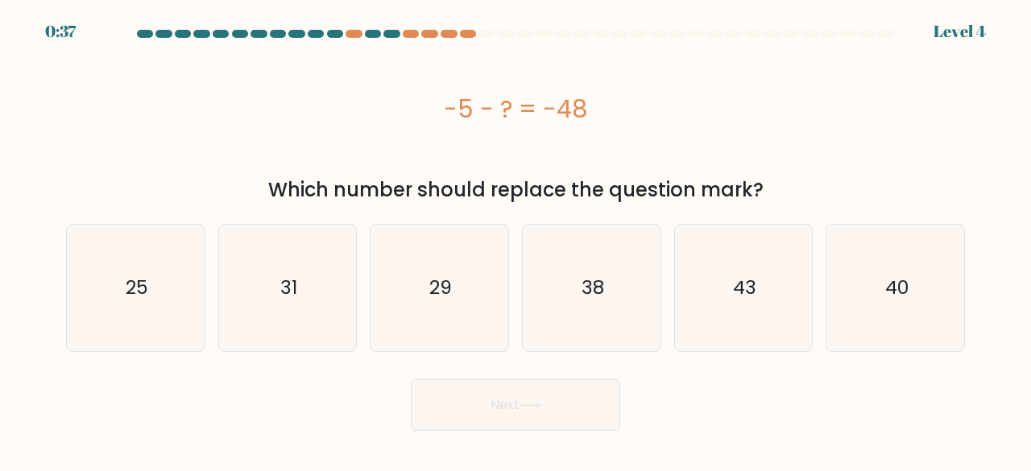
copy div "-5 - ? = -48"
click at [746, 299] on text "43" at bounding box center [744, 288] width 23 height 27
click at [516, 240] on input "e. 43" at bounding box center [516, 238] width 1 height 4
radio input "true"
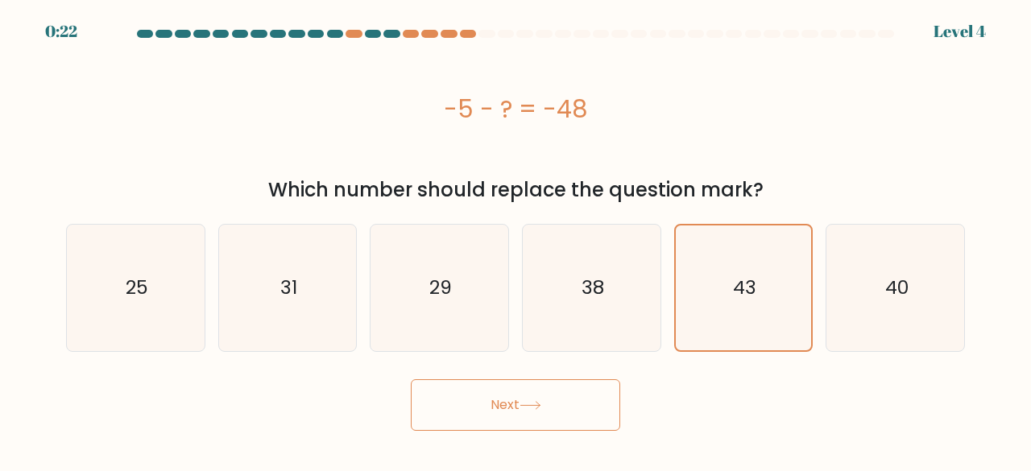
click at [596, 416] on button "Next" at bounding box center [515, 405] width 209 height 52
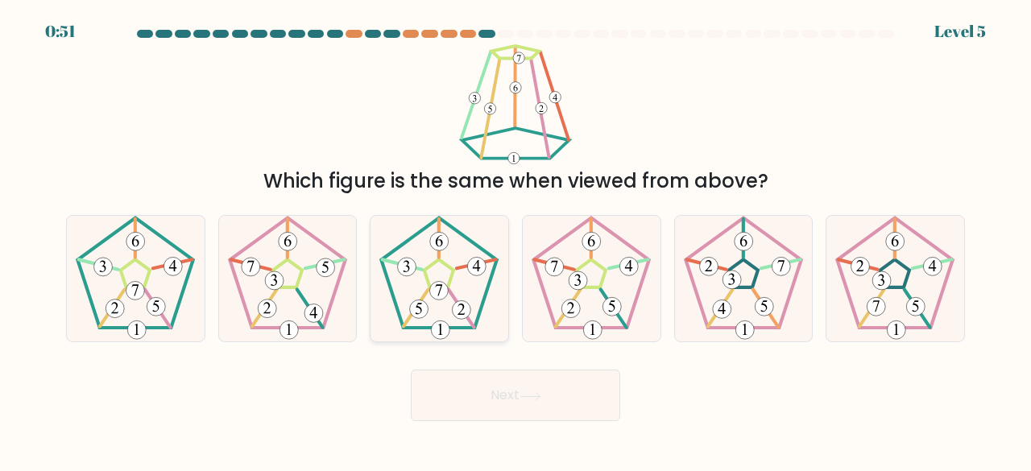
click at [426, 290] on 360 at bounding box center [416, 308] width 25 height 37
click at [516, 240] on input "c." at bounding box center [516, 238] width 1 height 4
radio input "true"
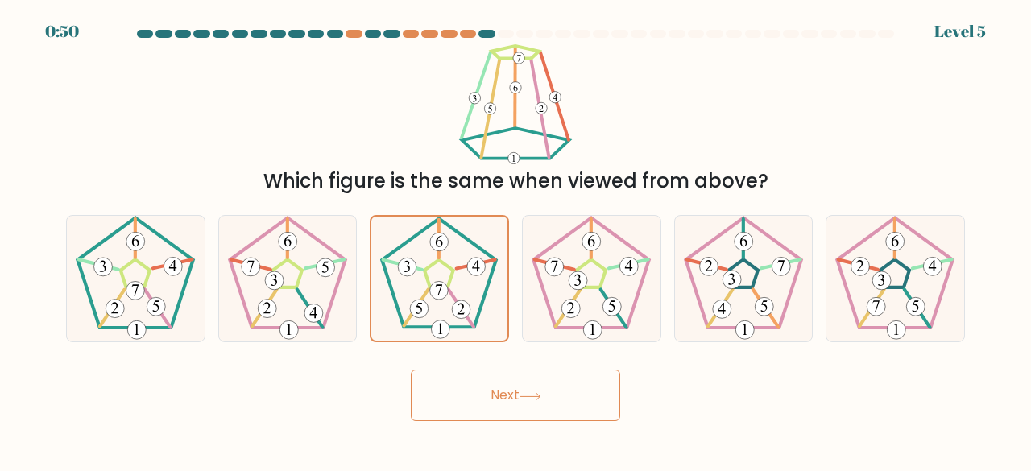
click at [515, 400] on button "Next" at bounding box center [515, 396] width 209 height 52
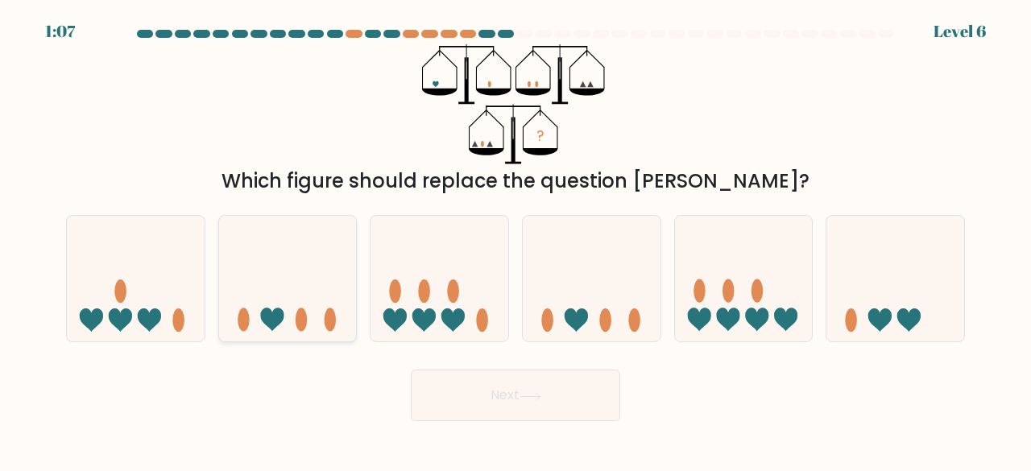
click at [342, 292] on icon at bounding box center [288, 279] width 138 height 114
click at [516, 240] on input "b." at bounding box center [516, 238] width 1 height 4
radio input "true"
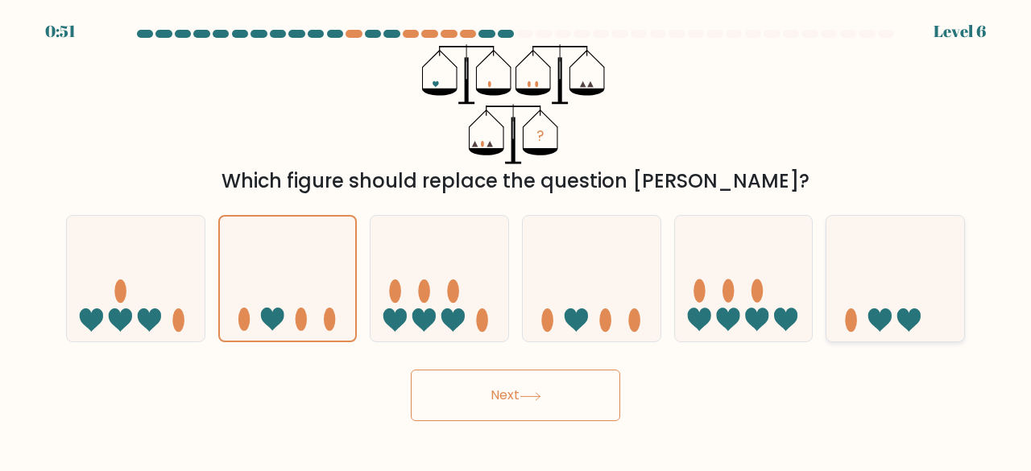
click at [878, 289] on icon at bounding box center [895, 279] width 138 height 114
click at [516, 240] on input "f." at bounding box center [516, 238] width 1 height 4
radio input "true"
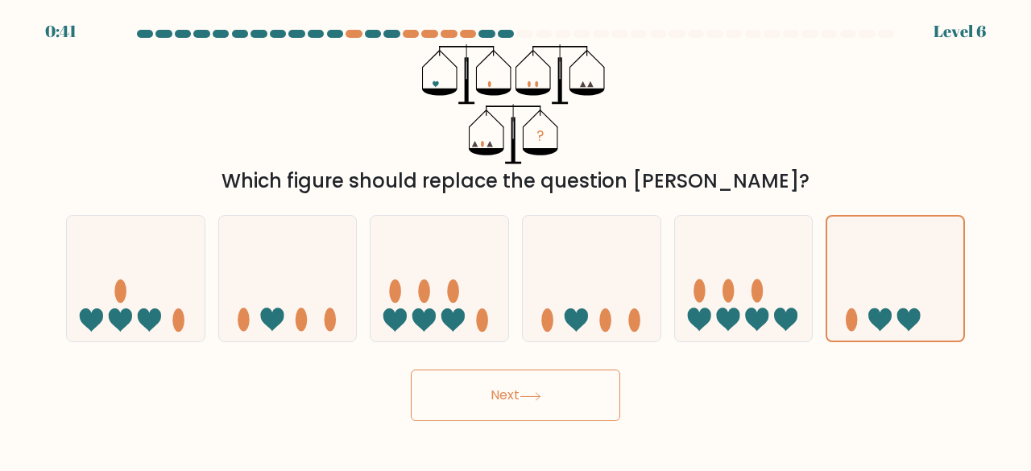
click at [551, 390] on button "Next" at bounding box center [515, 396] width 209 height 52
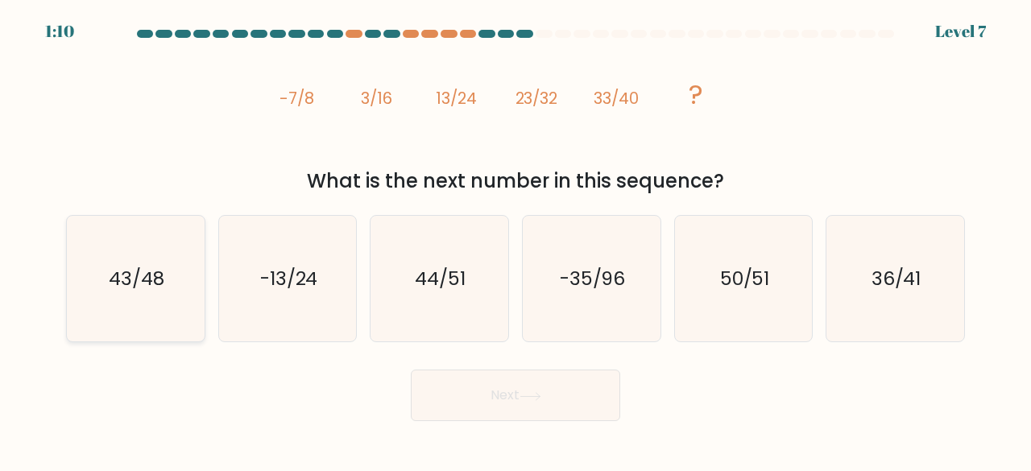
click at [182, 307] on icon "43/48" at bounding box center [135, 279] width 126 height 126
click at [516, 240] on input "a. 43/48" at bounding box center [516, 238] width 1 height 4
radio input "true"
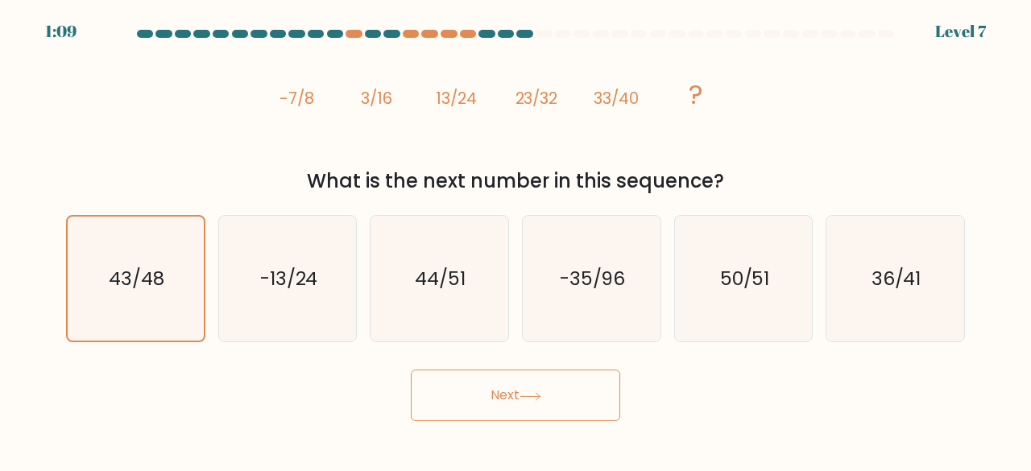
click at [558, 389] on button "Next" at bounding box center [515, 396] width 209 height 52
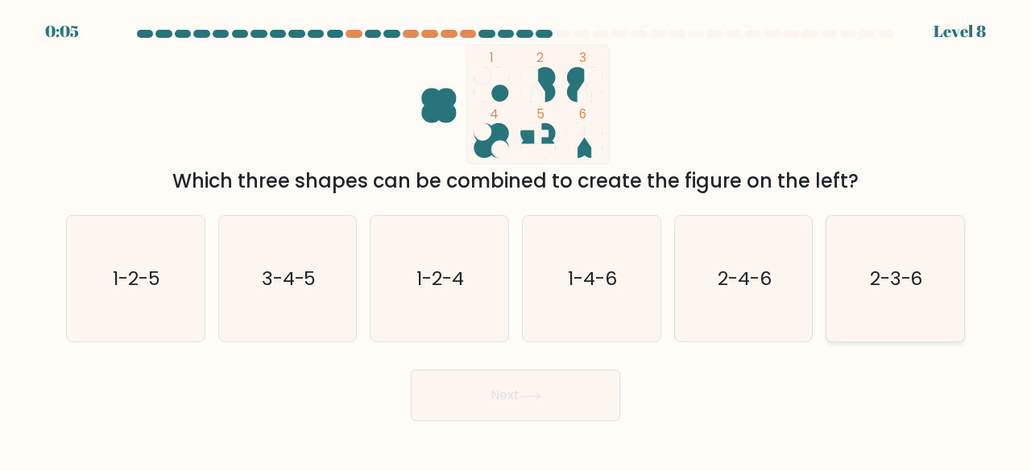
click at [851, 307] on icon "2-3-6" at bounding box center [895, 279] width 126 height 126
click at [516, 240] on input "f. 2-3-6" at bounding box center [516, 238] width 1 height 4
radio input "true"
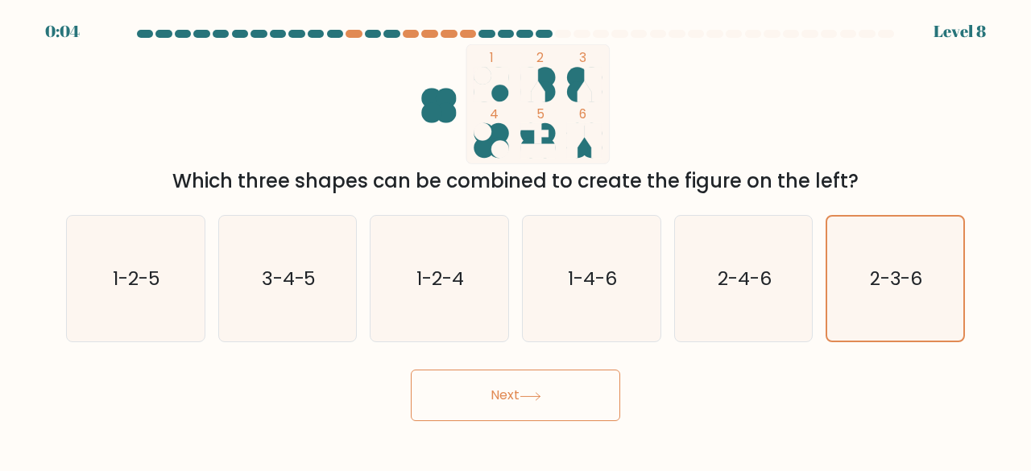
click at [605, 396] on button "Next" at bounding box center [515, 396] width 209 height 52
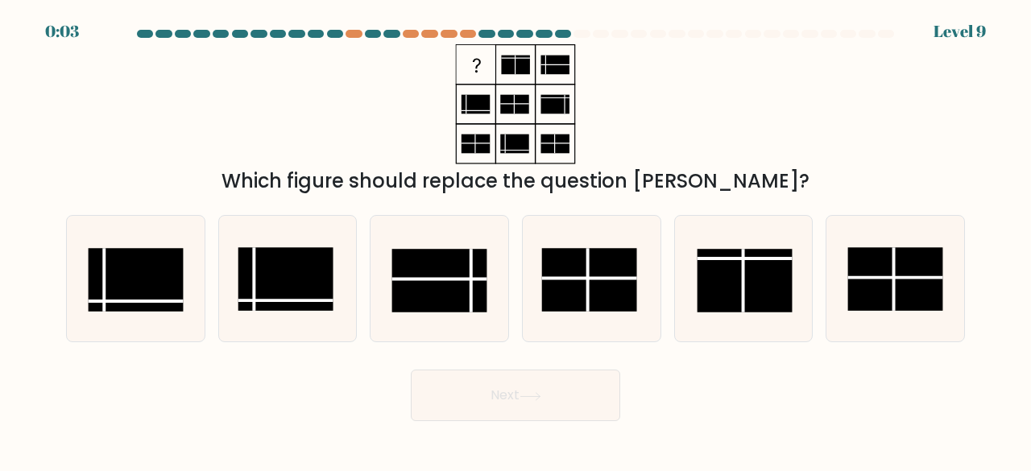
click at [572, 401] on button "Next" at bounding box center [515, 396] width 209 height 52
click at [648, 404] on div "Next" at bounding box center [515, 392] width 918 height 60
click at [474, 281] on rect at bounding box center [439, 281] width 95 height 64
click at [516, 240] on input "c." at bounding box center [516, 238] width 1 height 4
radio input "true"
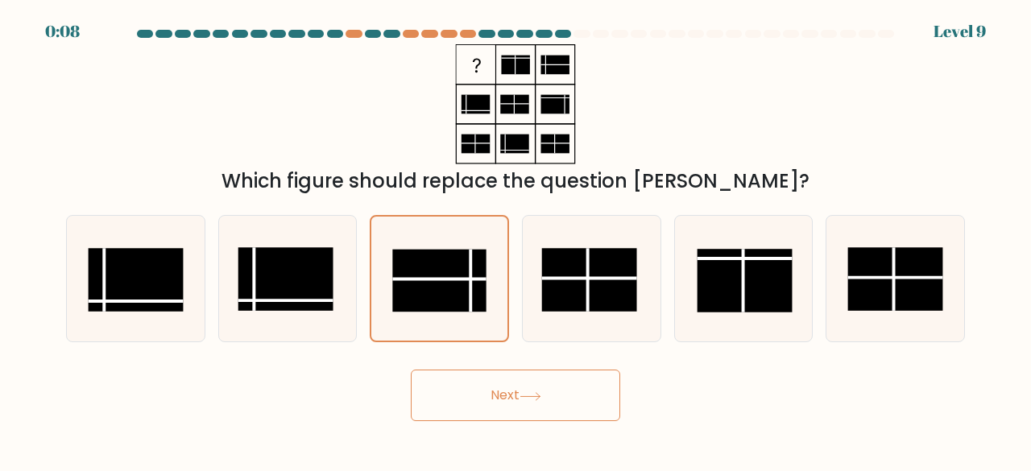
click at [511, 395] on button "Next" at bounding box center [515, 396] width 209 height 52
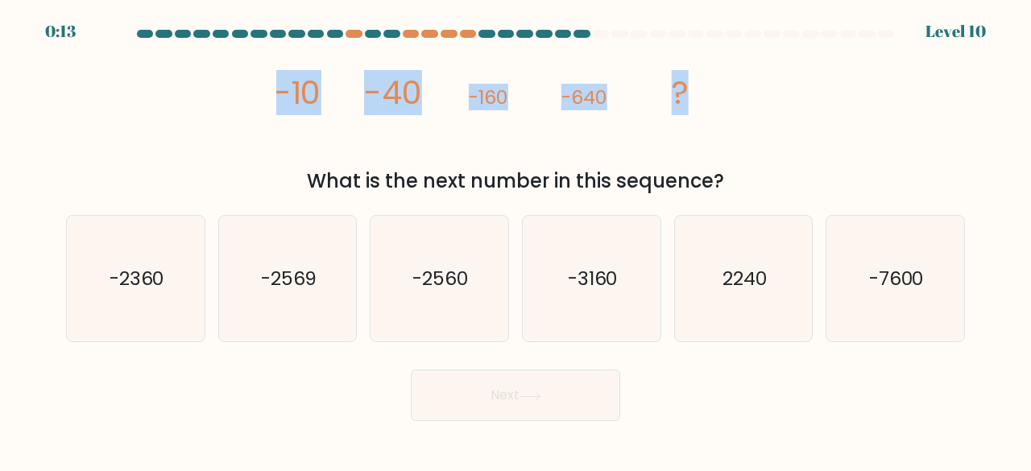
drag, startPoint x: 708, startPoint y: 96, endPoint x: 293, endPoint y: 90, distance: 414.9
click at [253, 70] on div "image/svg+xml -10 -40 -160 -640 ? What is the next number in this sequence?" at bounding box center [515, 119] width 918 height 151
copy g "-10 -40 -160 -640 ?"
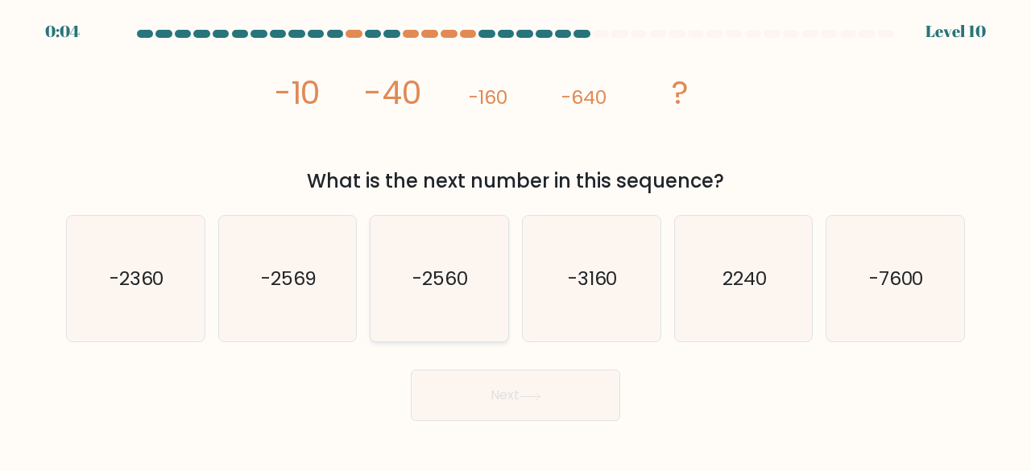
click at [432, 300] on icon "-2560" at bounding box center [439, 279] width 126 height 126
click at [516, 240] on input "c. -2560" at bounding box center [516, 238] width 1 height 4
radio input "true"
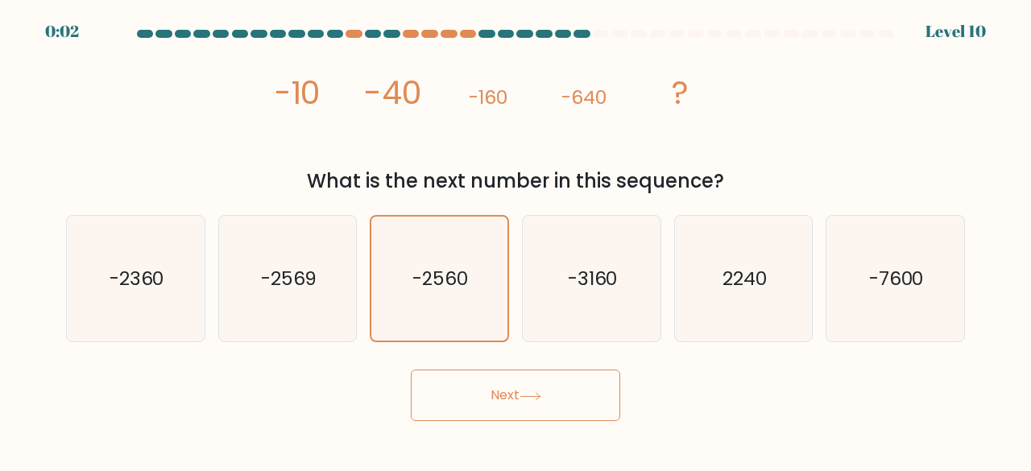
click at [493, 378] on button "Next" at bounding box center [515, 396] width 209 height 52
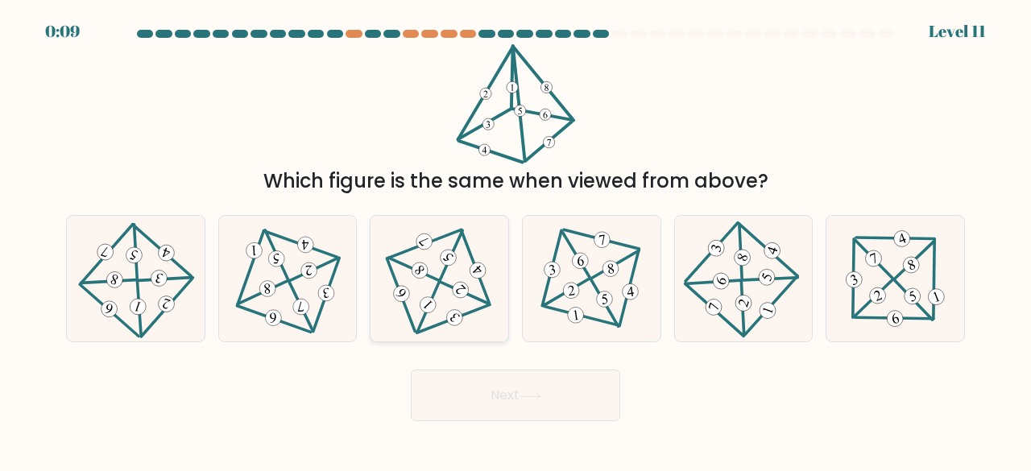
click at [446, 278] on icon at bounding box center [439, 278] width 103 height 101
click at [516, 240] on input "c." at bounding box center [516, 238] width 1 height 4
radio input "true"
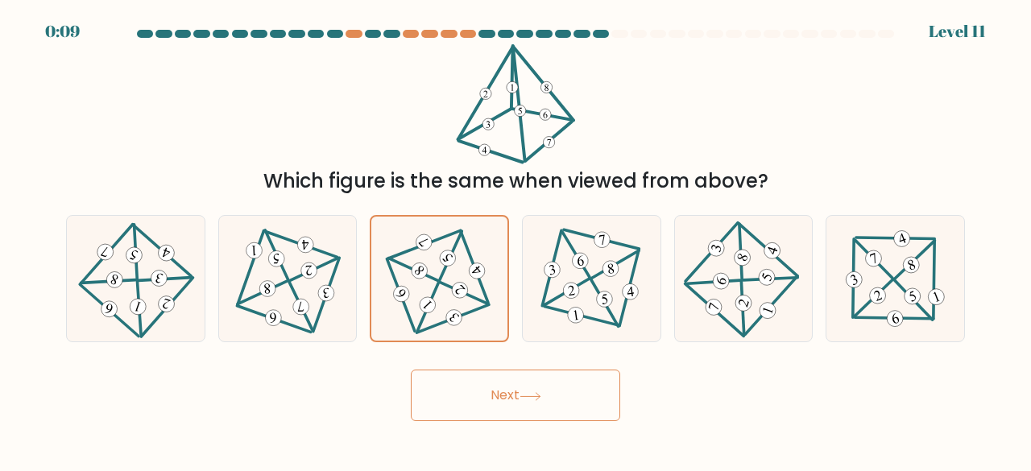
click at [528, 401] on button "Next" at bounding box center [515, 396] width 209 height 52
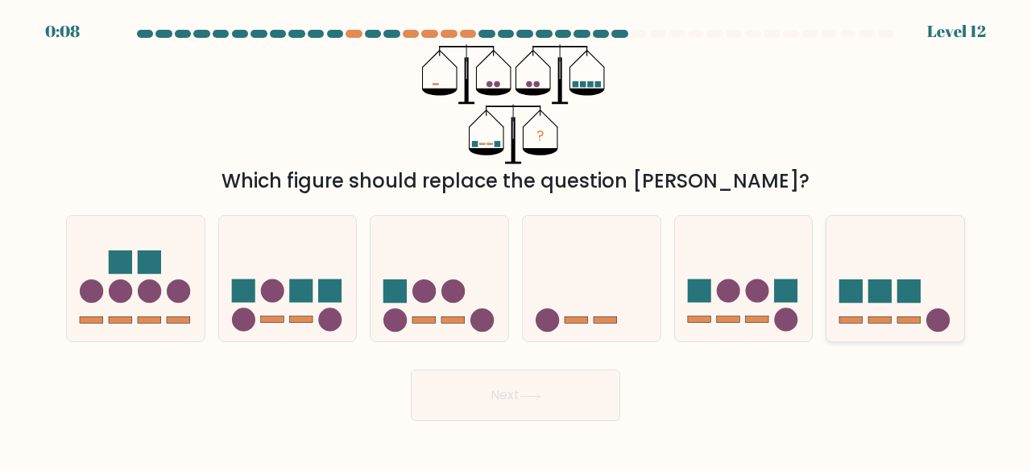
click at [864, 315] on icon at bounding box center [895, 279] width 138 height 114
click at [516, 240] on input "f." at bounding box center [516, 238] width 1 height 4
radio input "true"
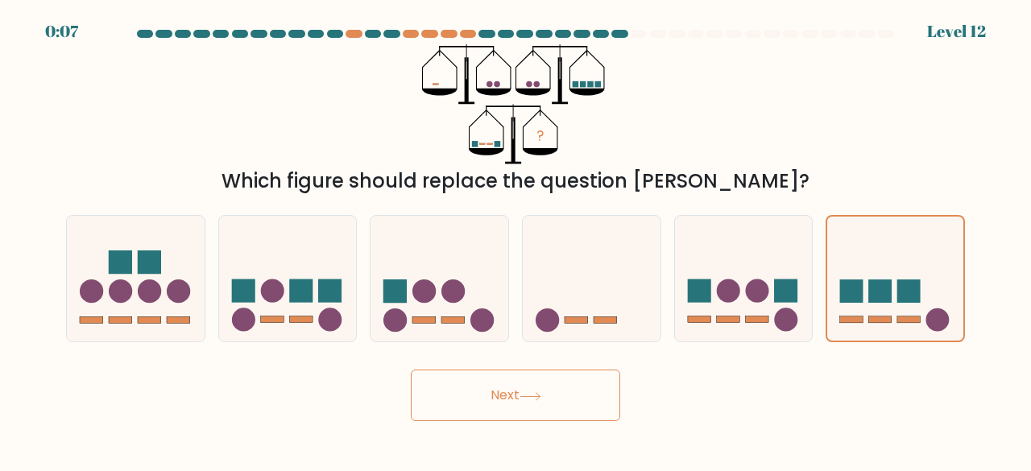
click at [559, 384] on button "Next" at bounding box center [515, 396] width 209 height 52
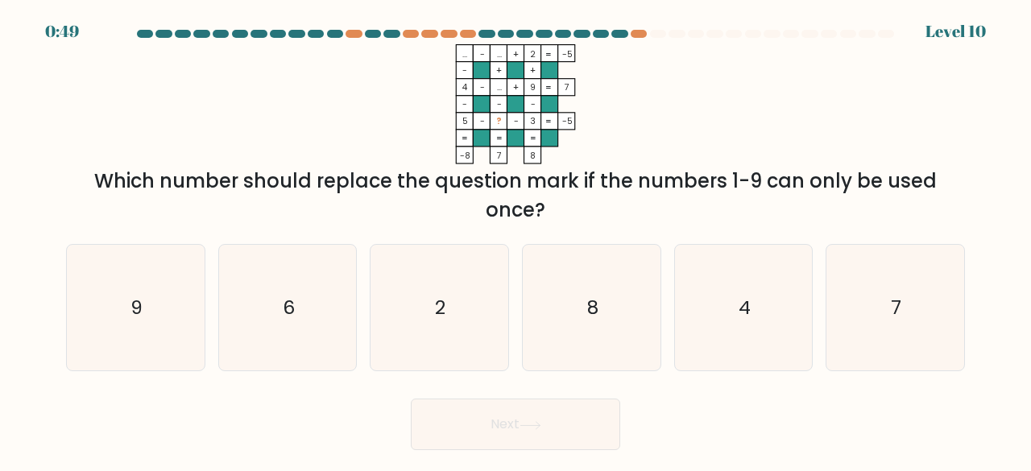
drag, startPoint x: 524, startPoint y: 159, endPoint x: 453, endPoint y: 62, distance: 119.9
click at [453, 62] on icon "... - ... + 2 -5 - + + 4 - ... + 9 7 - - - 5 - ? - 3 = -5 = = = = -8 7 8 =" at bounding box center [515, 104] width 483 height 120
drag, startPoint x: 491, startPoint y: 55, endPoint x: 387, endPoint y: 49, distance: 104.1
click at [367, 38] on div at bounding box center [515, 37] width 918 height 14
click at [537, 156] on rect at bounding box center [532, 155] width 17 height 17
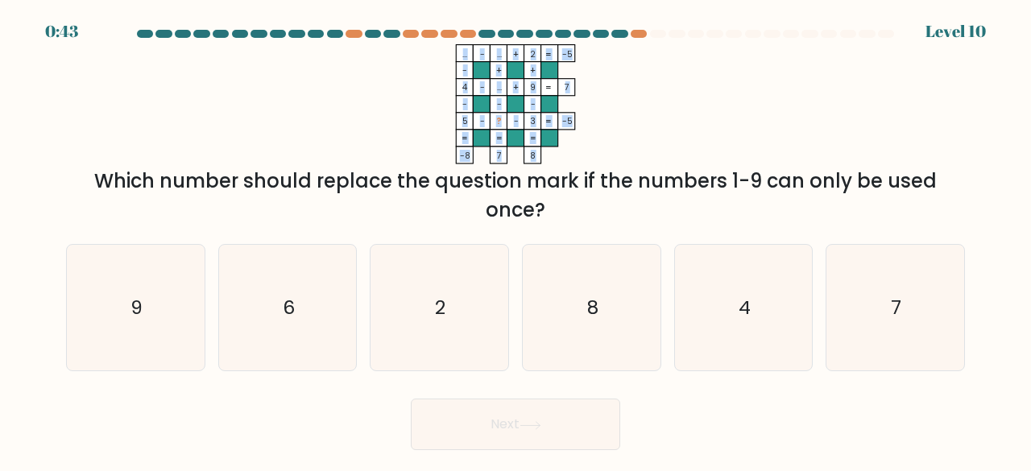
click at [535, 155] on icon "... - ... + 2 -5 - + + 4 - ... + 9 7 - - - 5 - ? - 3 = -5 = = = = -8 7 8 =" at bounding box center [515, 104] width 483 height 120
copy icon "... - ... + 2 -5 - + + 4 - ... + 9 7 - - - 5 - ? - 3 = -5 = = = = -8 7 8"
click at [586, 210] on div "Which number should replace the question mark if the numbers 1-9 can only be us…" at bounding box center [516, 196] width 880 height 58
click at [896, 325] on icon "7" at bounding box center [895, 308] width 126 height 126
click at [516, 240] on input "f. 7" at bounding box center [516, 238] width 1 height 4
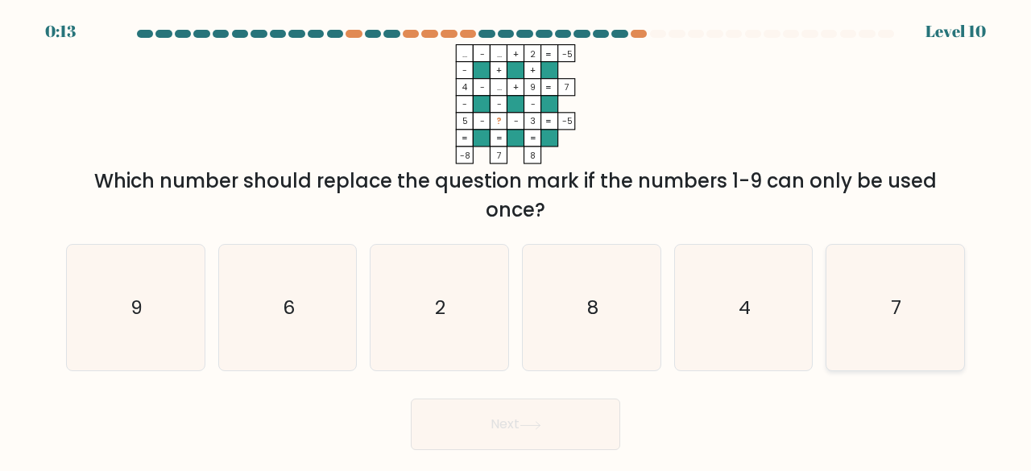
radio input "true"
click at [590, 424] on button "Next" at bounding box center [515, 425] width 209 height 52
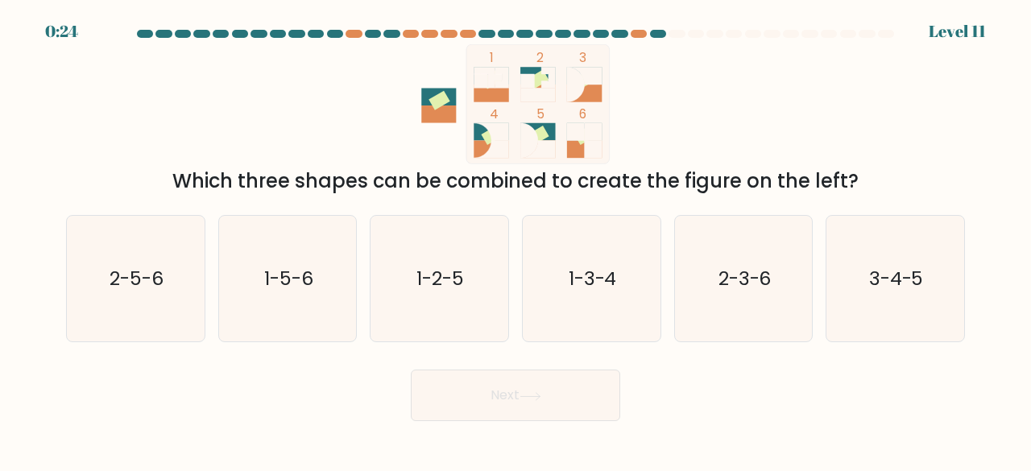
drag, startPoint x: 902, startPoint y: 291, endPoint x: 786, endPoint y: 351, distance: 130.8
click at [900, 291] on text "3-4-5" at bounding box center [896, 278] width 55 height 27
click at [516, 240] on input "f. 3-4-5" at bounding box center [516, 238] width 1 height 4
radio input "true"
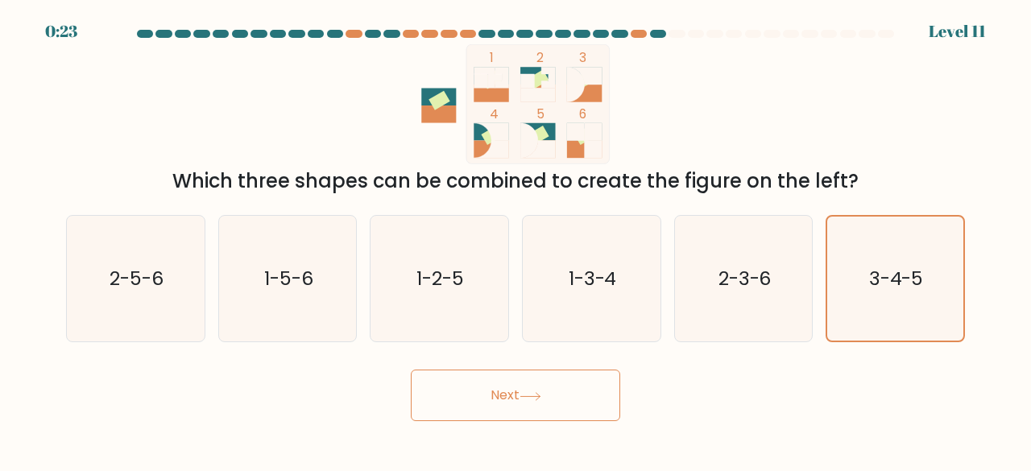
click at [552, 408] on button "Next" at bounding box center [515, 396] width 209 height 52
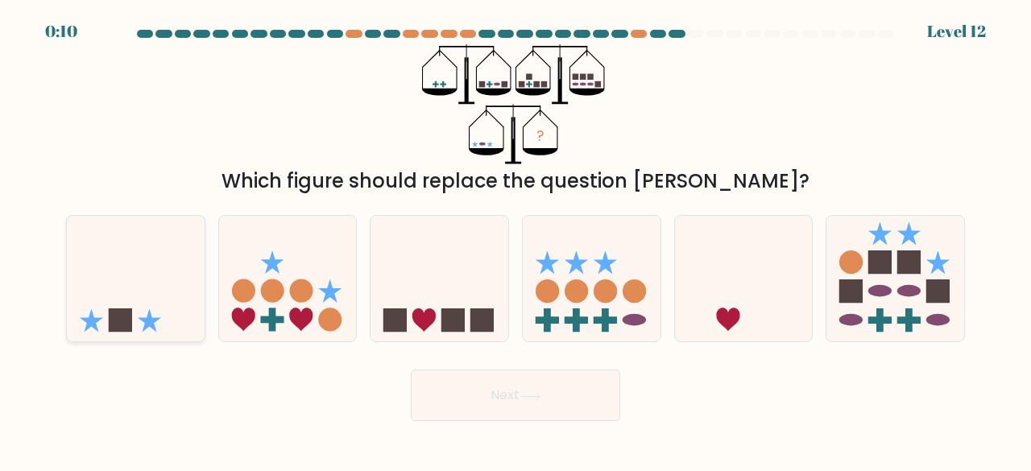
click at [153, 279] on icon at bounding box center [136, 279] width 138 height 114
click at [516, 240] on input "a." at bounding box center [516, 238] width 1 height 4
radio input "true"
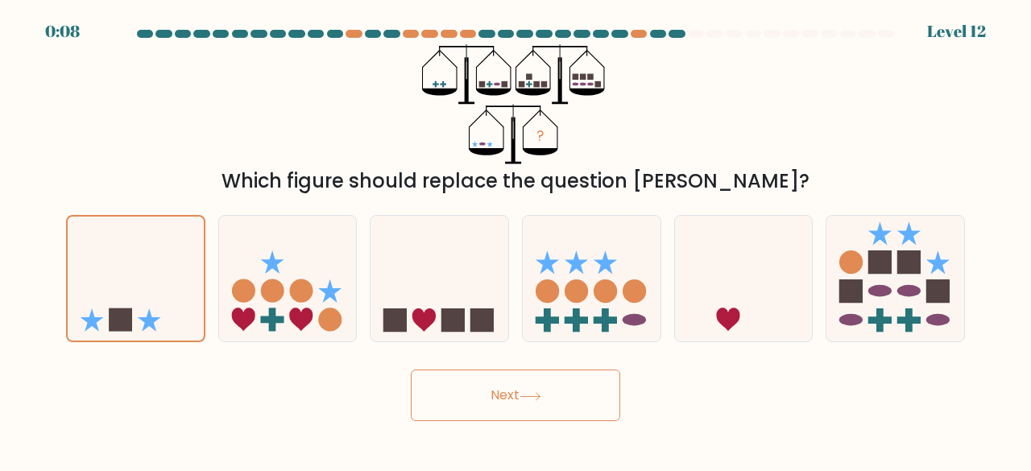
click at [504, 391] on button "Next" at bounding box center [515, 396] width 209 height 52
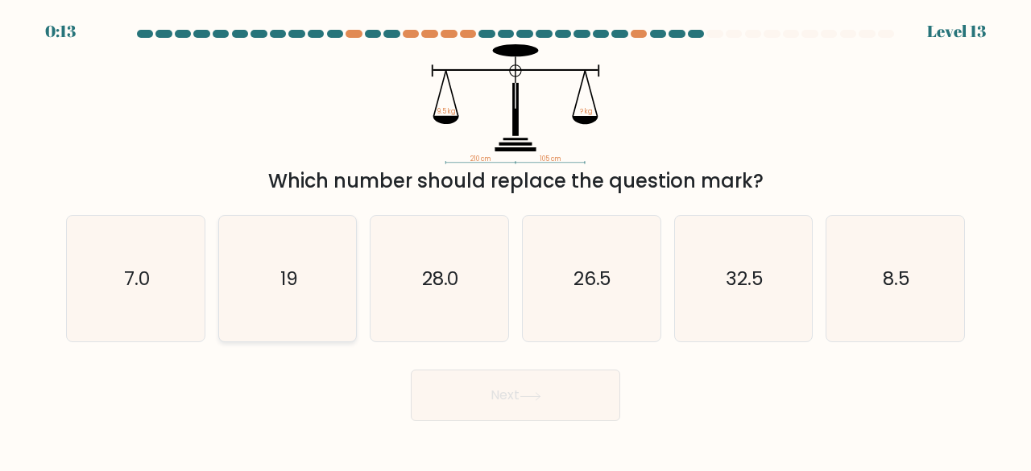
click at [330, 270] on icon "19" at bounding box center [288, 279] width 126 height 126
click at [516, 240] on input "b. 19" at bounding box center [516, 238] width 1 height 4
radio input "true"
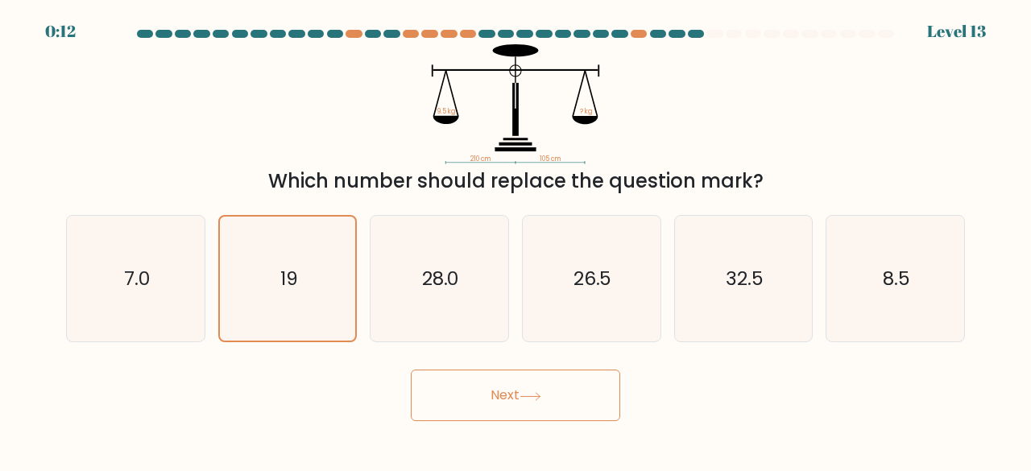
click at [490, 391] on button "Next" at bounding box center [515, 396] width 209 height 52
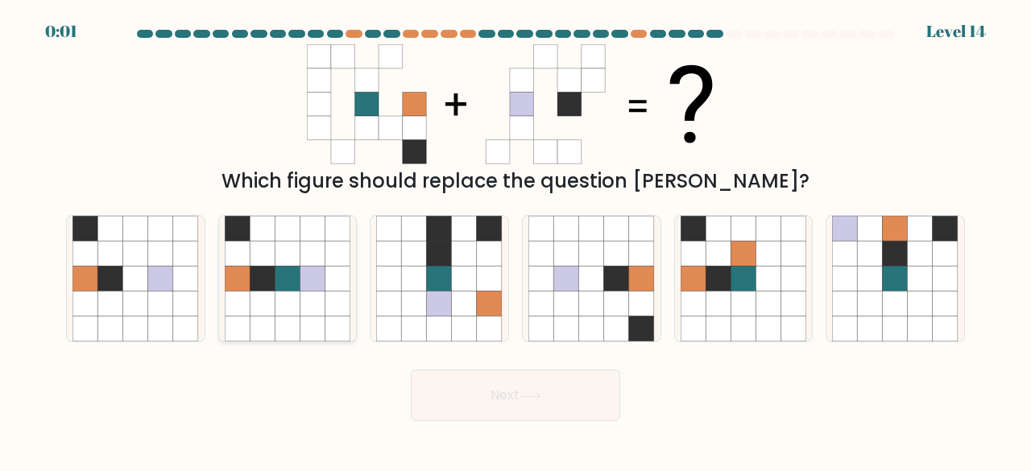
click at [317, 312] on icon at bounding box center [312, 304] width 25 height 25
click at [516, 240] on input "b." at bounding box center [516, 238] width 1 height 4
radio input "true"
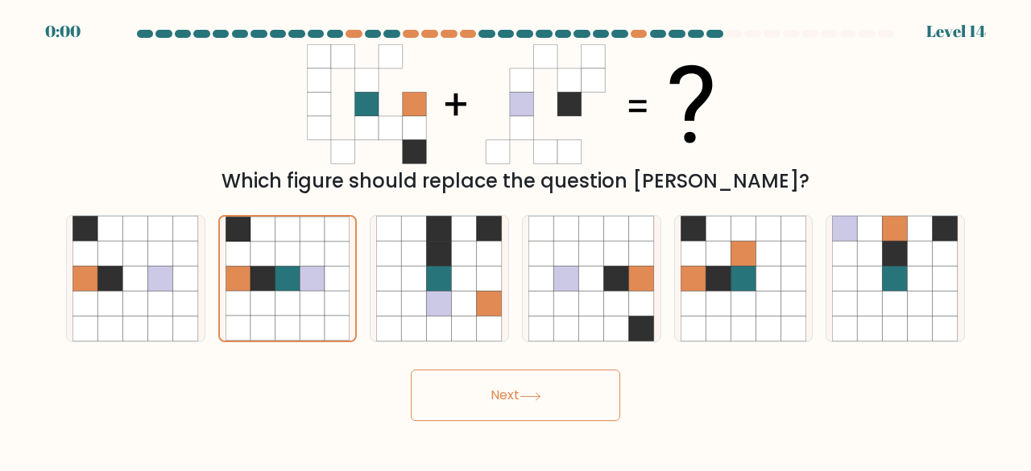
click at [523, 384] on button "Next" at bounding box center [515, 396] width 209 height 52
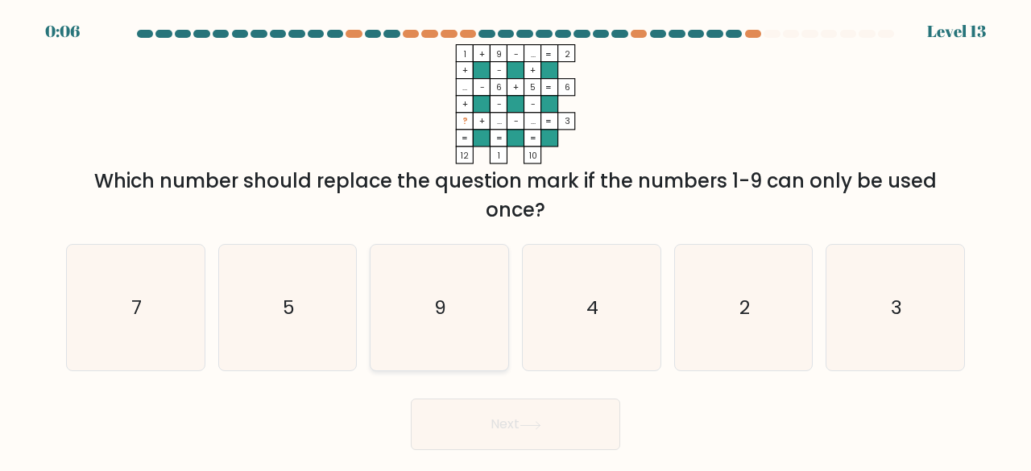
click at [429, 328] on icon "9" at bounding box center [439, 308] width 126 height 126
click at [516, 240] on input "c. 9" at bounding box center [516, 238] width 1 height 4
radio input "true"
click at [507, 428] on button "Next" at bounding box center [515, 425] width 209 height 52
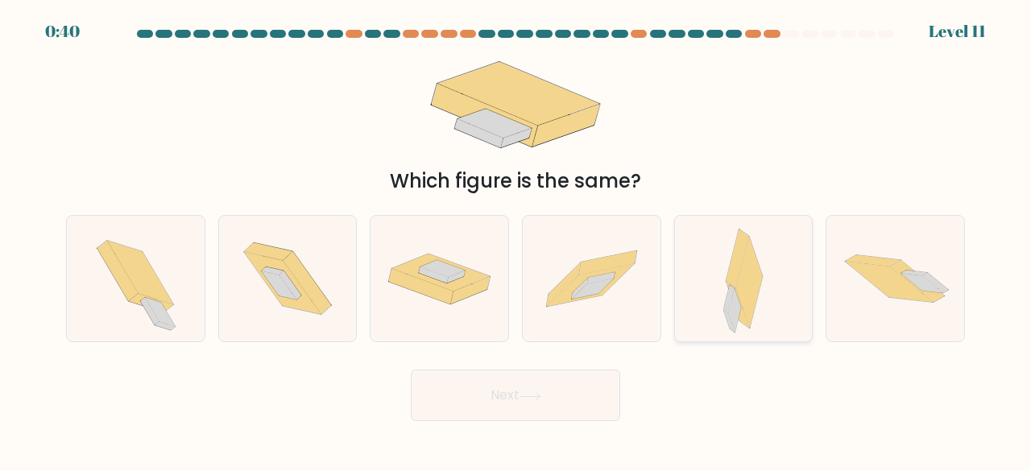
click at [725, 286] on icon at bounding box center [742, 279] width 39 height 126
click at [516, 240] on input "e." at bounding box center [516, 238] width 1 height 4
radio input "true"
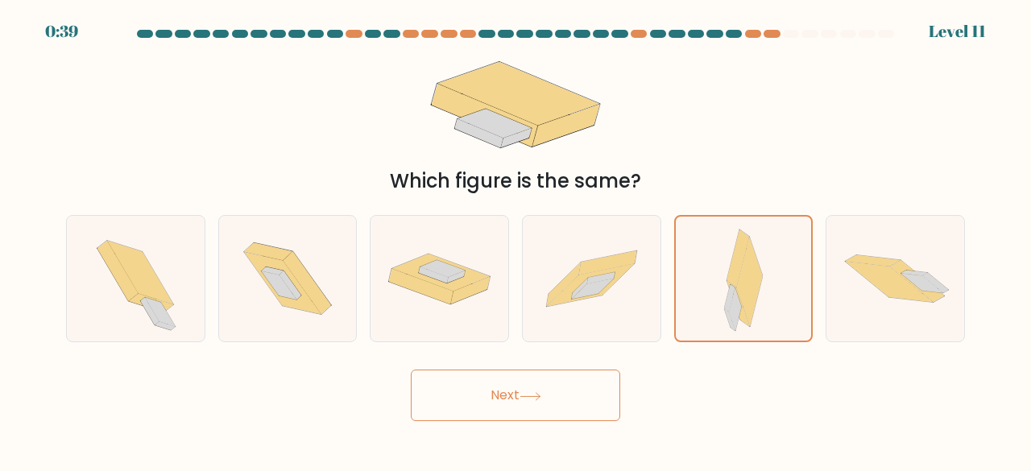
click at [582, 395] on button "Next" at bounding box center [515, 396] width 209 height 52
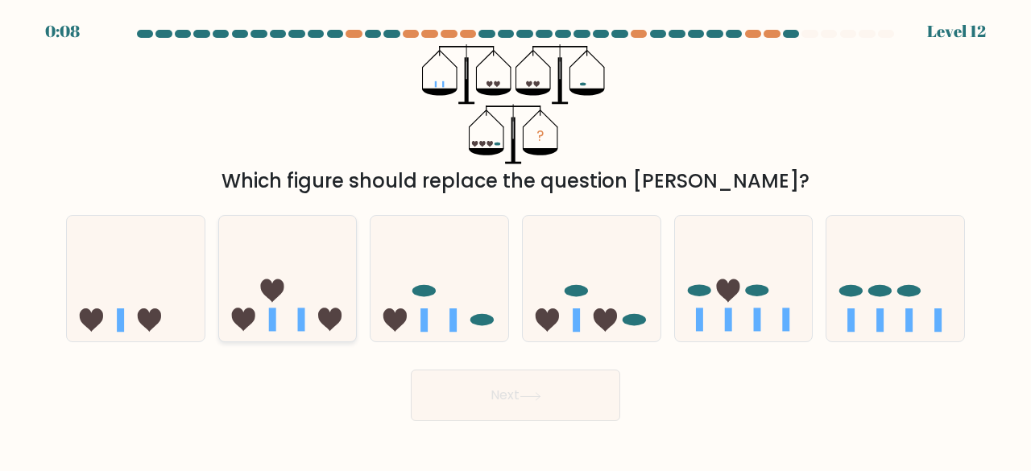
click at [332, 305] on icon at bounding box center [288, 279] width 138 height 114
click at [516, 240] on input "b." at bounding box center [516, 238] width 1 height 4
radio input "true"
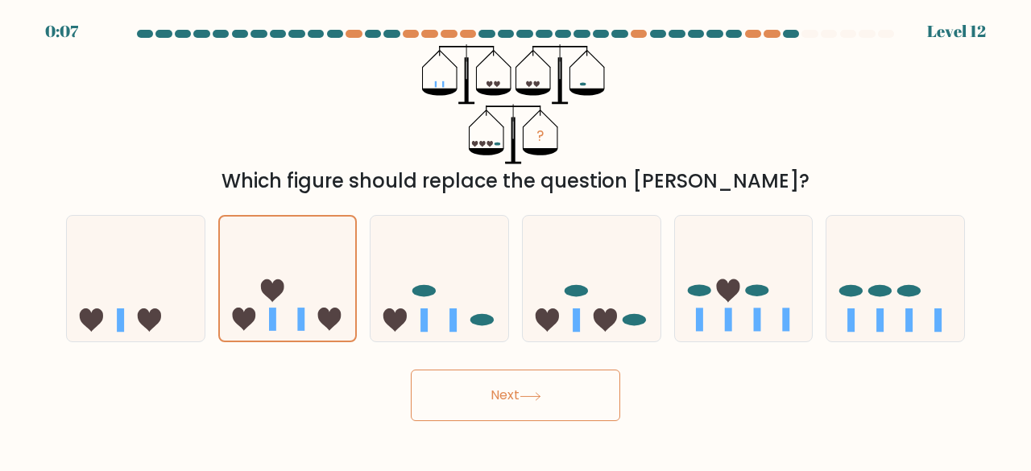
click at [492, 379] on button "Next" at bounding box center [515, 396] width 209 height 52
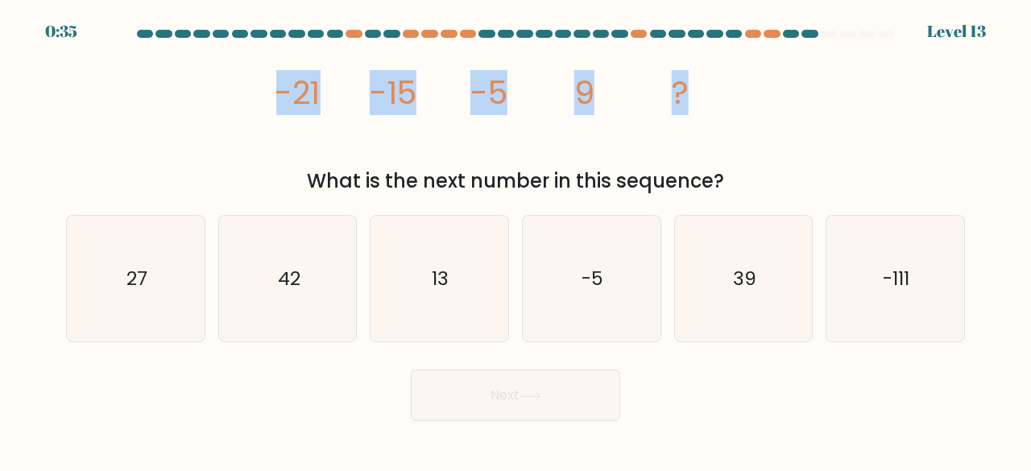
drag, startPoint x: 696, startPoint y: 108, endPoint x: 300, endPoint y: 113, distance: 396.3
click at [269, 130] on div "image/svg+xml -21 -15 -5 9 ? What is the next number in this sequence?" at bounding box center [515, 119] width 918 height 151
copy g "-21 -15 -5 9 ?"
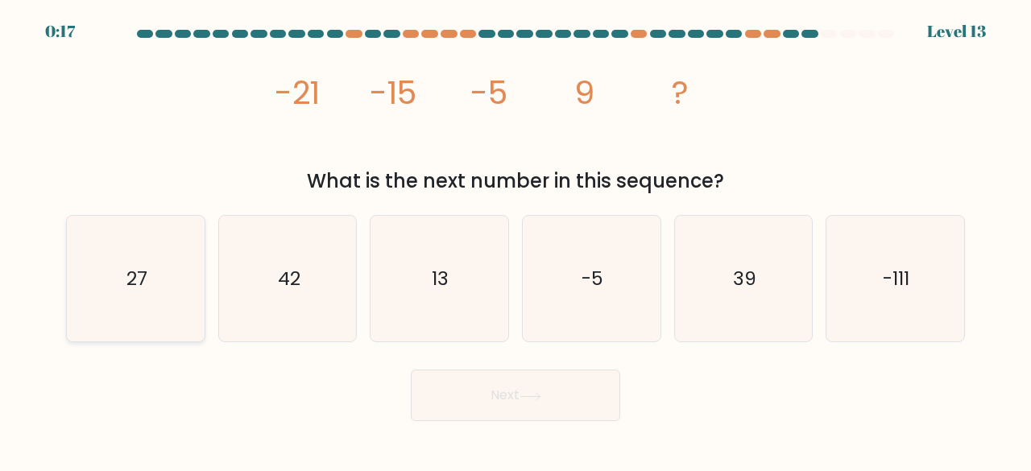
click at [154, 291] on icon "27" at bounding box center [135, 279] width 126 height 126
click at [516, 240] on input "a. 27" at bounding box center [516, 238] width 1 height 4
radio input "true"
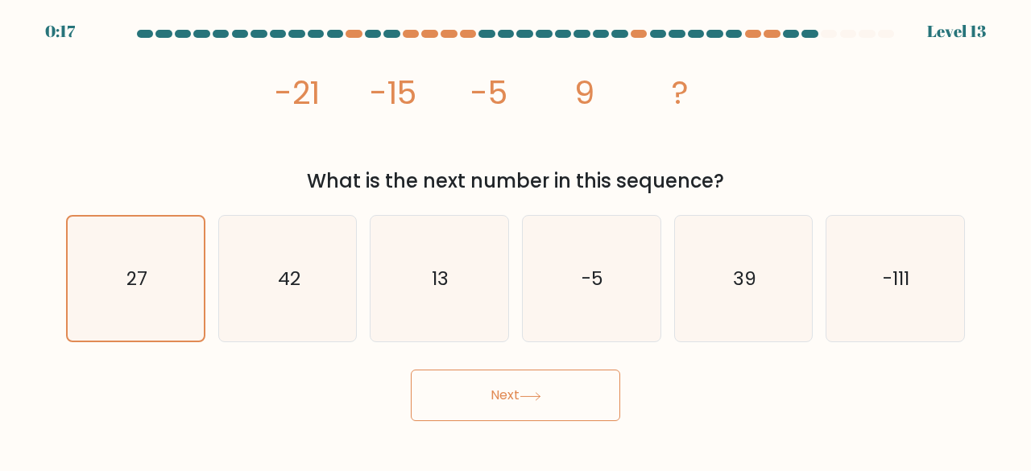
click at [480, 407] on button "Next" at bounding box center [515, 396] width 209 height 52
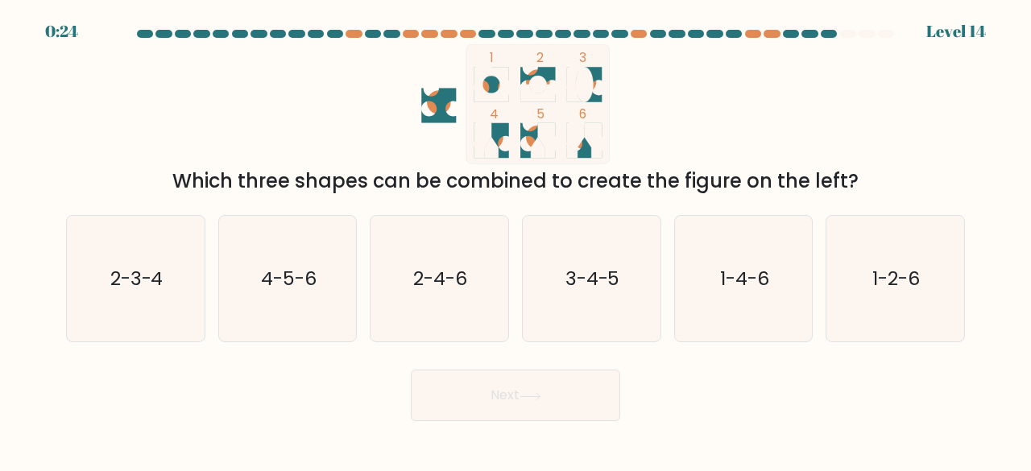
click at [532, 154] on icon at bounding box center [538, 147] width 14 height 21
click at [601, 289] on text "3-4-5" at bounding box center [592, 278] width 55 height 27
click at [516, 240] on input "d. 3-4-5" at bounding box center [516, 238] width 1 height 4
radio input "true"
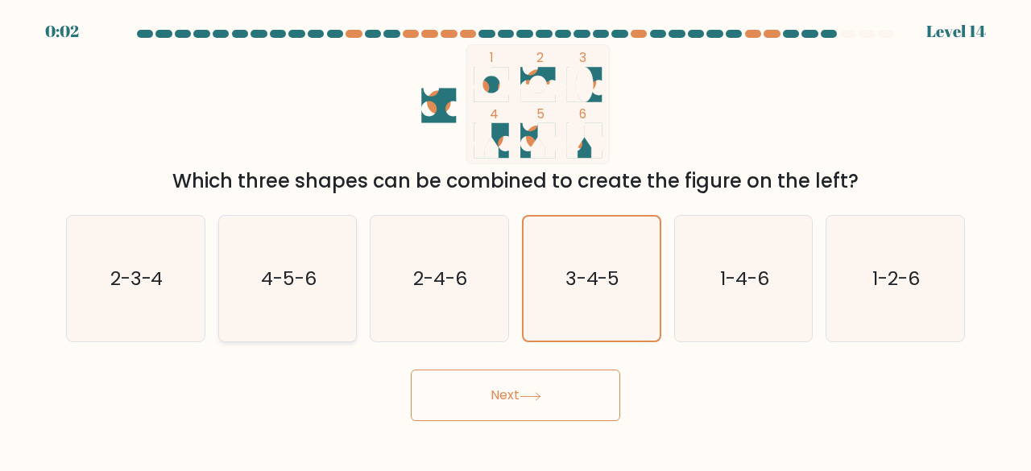
click at [274, 284] on text "4-5-6" at bounding box center [289, 278] width 56 height 27
click at [516, 240] on input "b. 4-5-6" at bounding box center [516, 238] width 1 height 4
radio input "true"
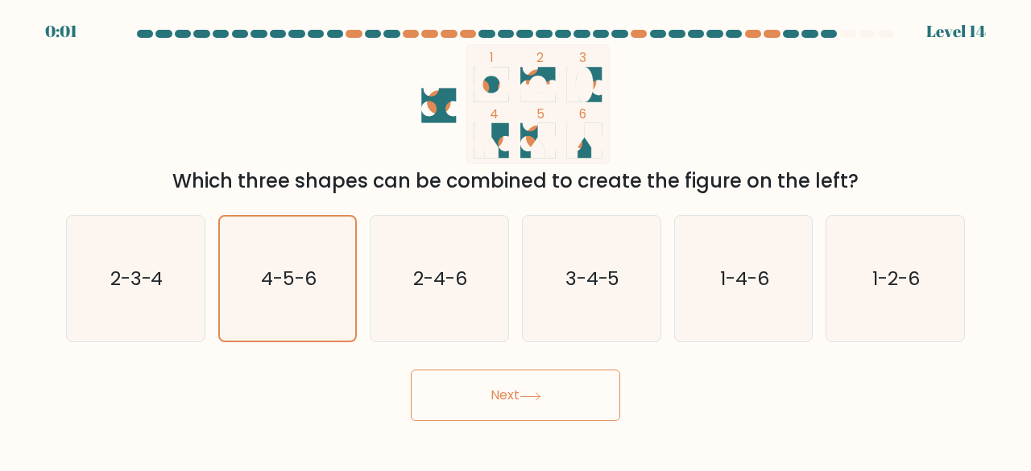
click at [540, 378] on button "Next" at bounding box center [515, 396] width 209 height 52
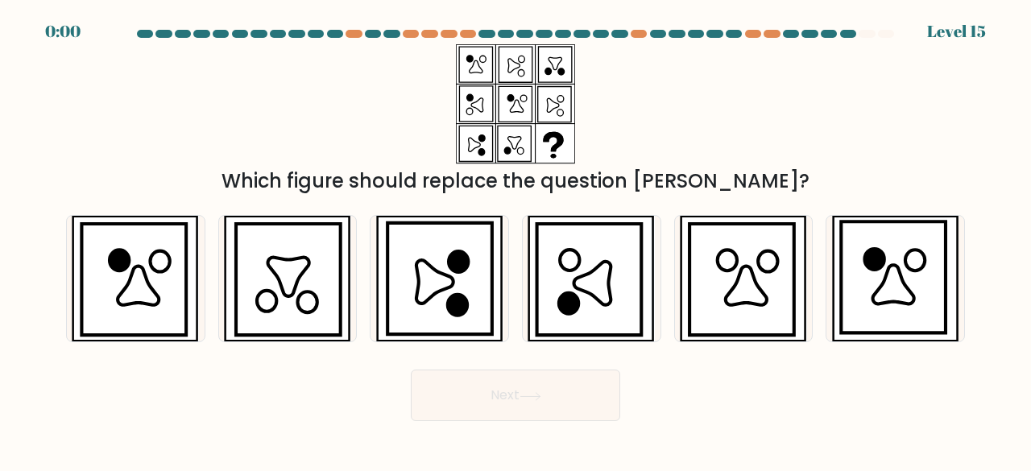
click at [551, 391] on button "Next" at bounding box center [515, 396] width 209 height 52
click at [677, 396] on div "Next" at bounding box center [515, 392] width 918 height 60
click at [724, 285] on icon at bounding box center [741, 280] width 105 height 112
click at [516, 240] on input "e." at bounding box center [516, 238] width 1 height 4
radio input "true"
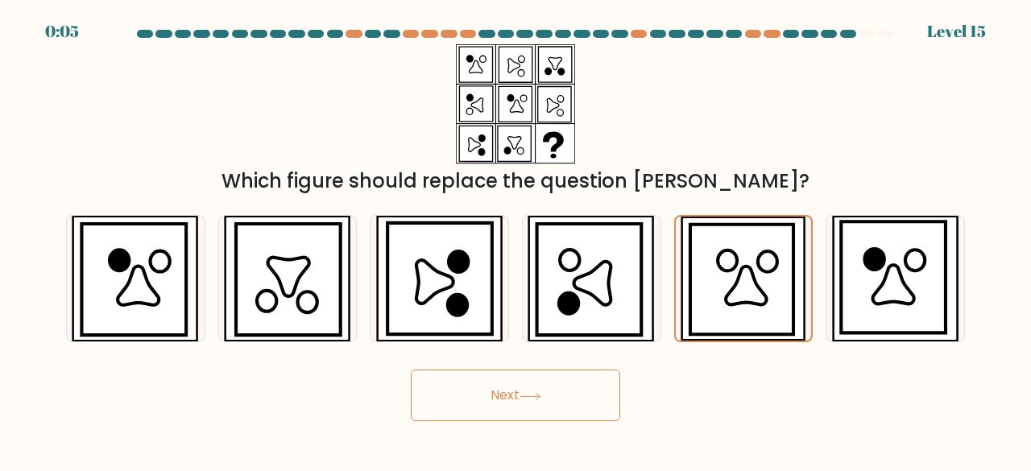
click at [540, 396] on icon at bounding box center [529, 396] width 19 height 7
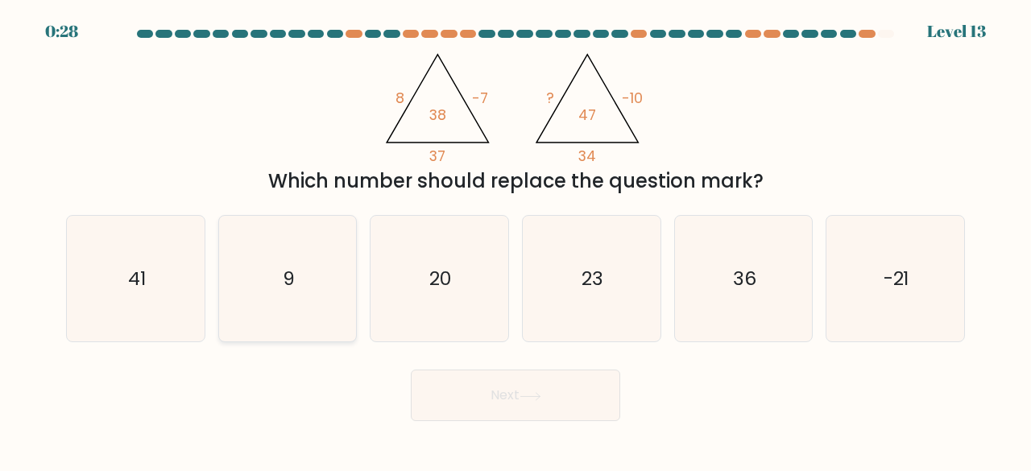
click at [287, 283] on text "9" at bounding box center [289, 278] width 12 height 27
click at [516, 240] on input "b. 9" at bounding box center [516, 238] width 1 height 4
radio input "true"
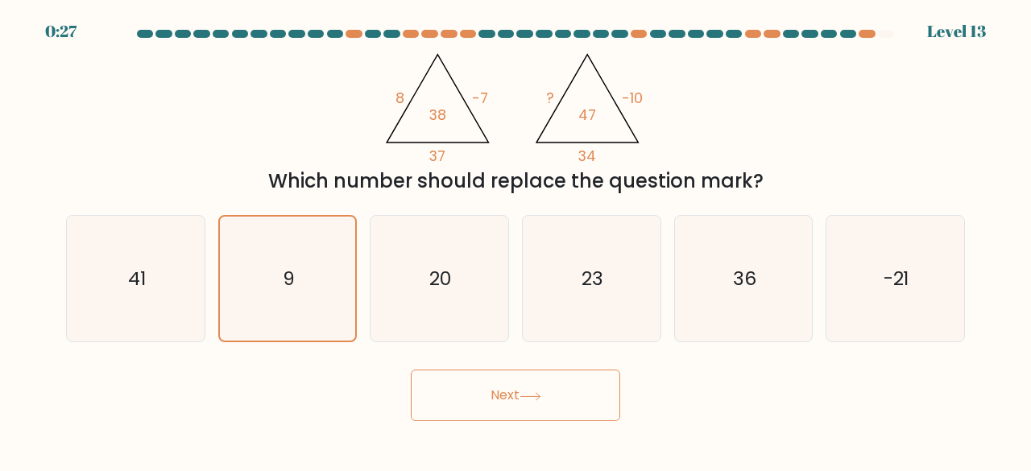
click at [439, 382] on button "Next" at bounding box center [515, 396] width 209 height 52
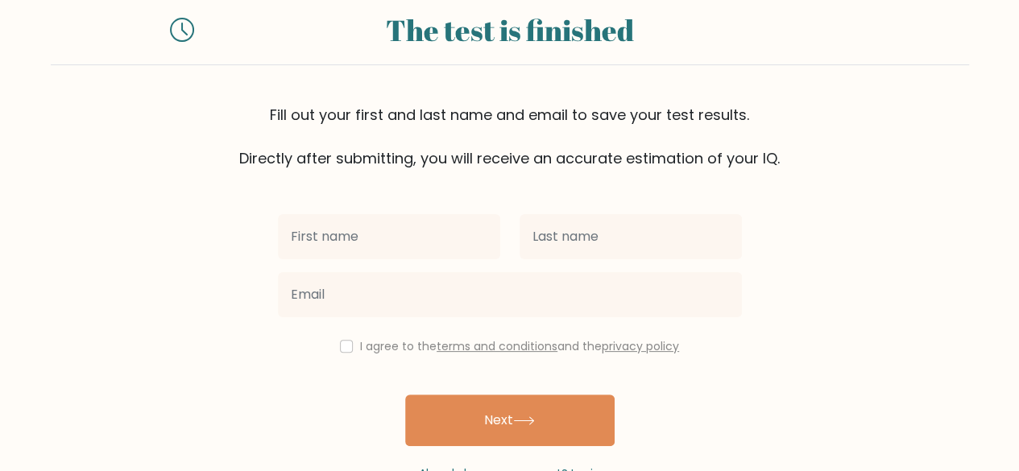
scroll to position [12, 0]
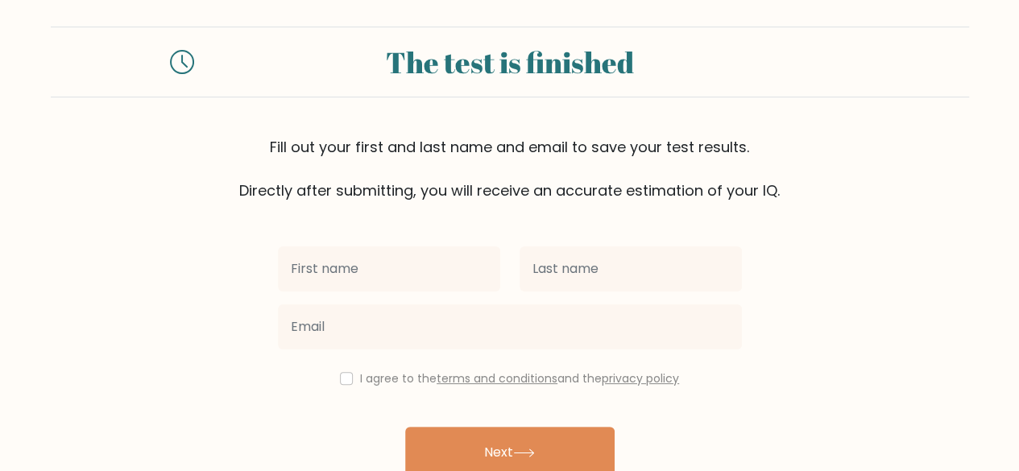
click at [399, 256] on input "text" at bounding box center [389, 268] width 222 height 45
type input "[PERSON_NAME]"
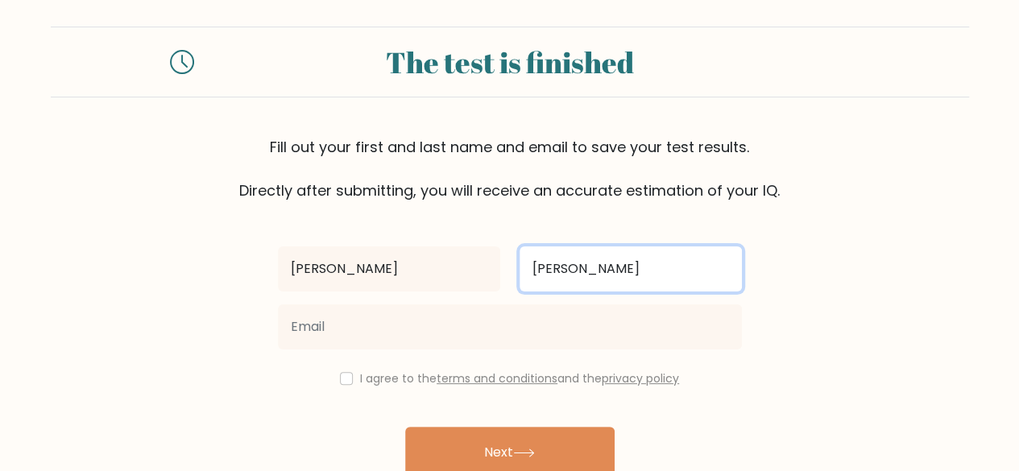
type input "[PERSON_NAME]"
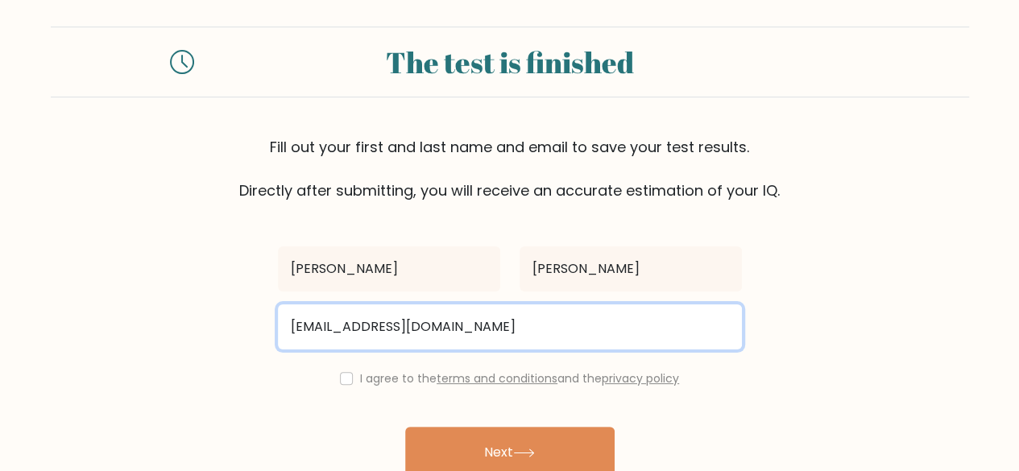
type input "phivr08@gmail.com"
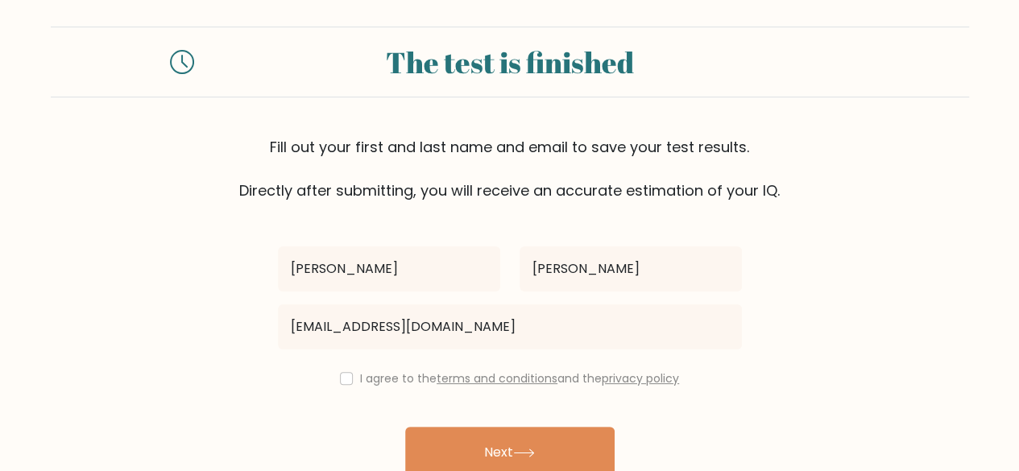
click at [349, 378] on div "I agree to the terms and conditions and the privacy policy" at bounding box center [509, 378] width 483 height 19
click at [340, 378] on input "checkbox" at bounding box center [346, 378] width 13 height 13
checkbox input "true"
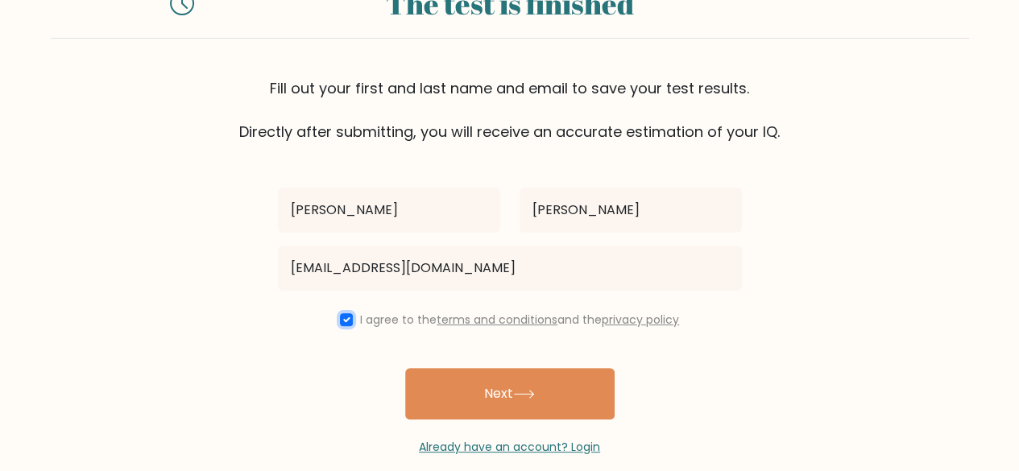
scroll to position [93, 0]
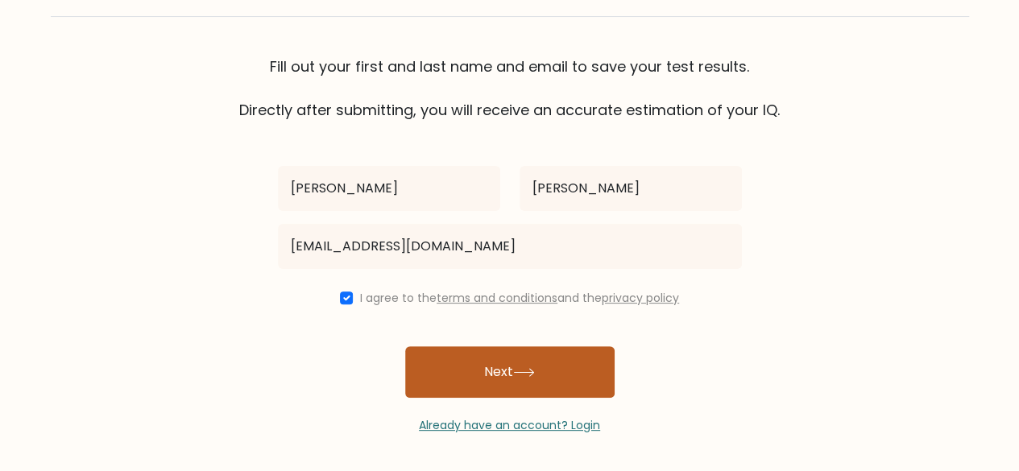
click at [585, 363] on button "Next" at bounding box center [509, 372] width 209 height 52
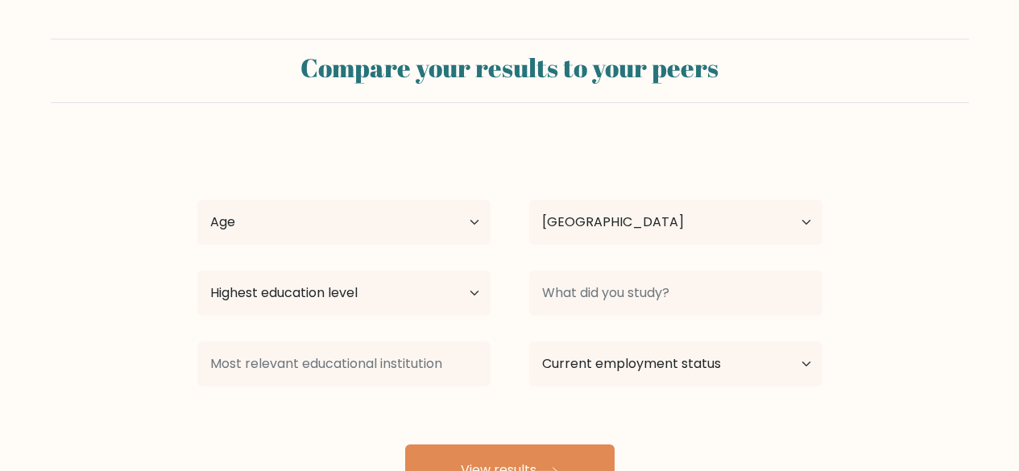
select select "PH"
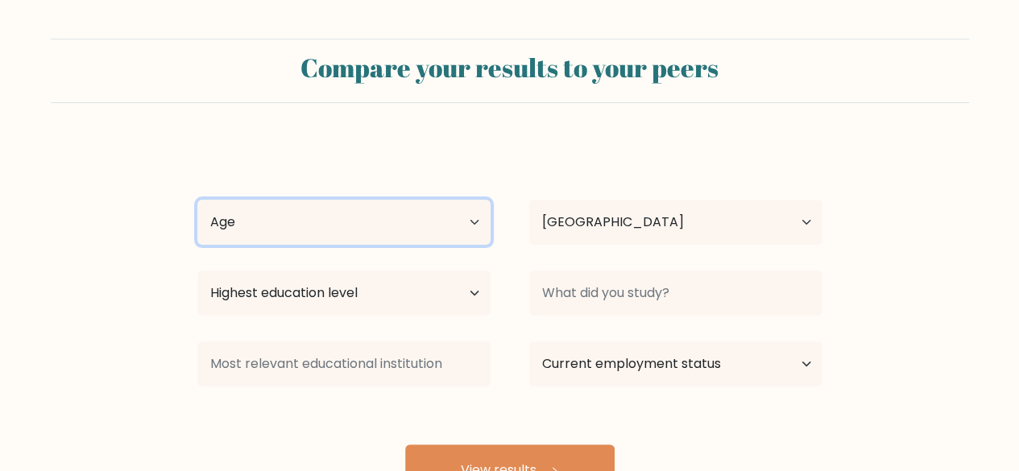
click at [466, 225] on select "Age Under [DEMOGRAPHIC_DATA] [DEMOGRAPHIC_DATA] [DEMOGRAPHIC_DATA] [DEMOGRAPHIC…" at bounding box center [343, 222] width 293 height 45
select select "25_34"
click at [197, 200] on select "Age Under [DEMOGRAPHIC_DATA] [DEMOGRAPHIC_DATA] [DEMOGRAPHIC_DATA] [DEMOGRAPHIC…" at bounding box center [343, 222] width 293 height 45
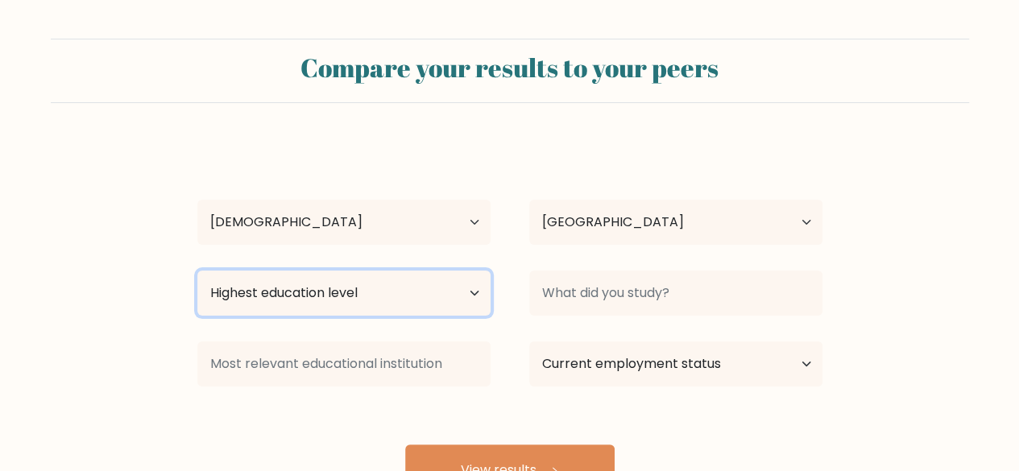
click at [467, 288] on select "Highest education level No schooling Primary Lower Secondary Upper Secondary Oc…" at bounding box center [343, 293] width 293 height 45
select select "bachelors_degree"
click at [197, 271] on select "Highest education level No schooling Primary Lower Secondary Upper Secondary Oc…" at bounding box center [343, 293] width 293 height 45
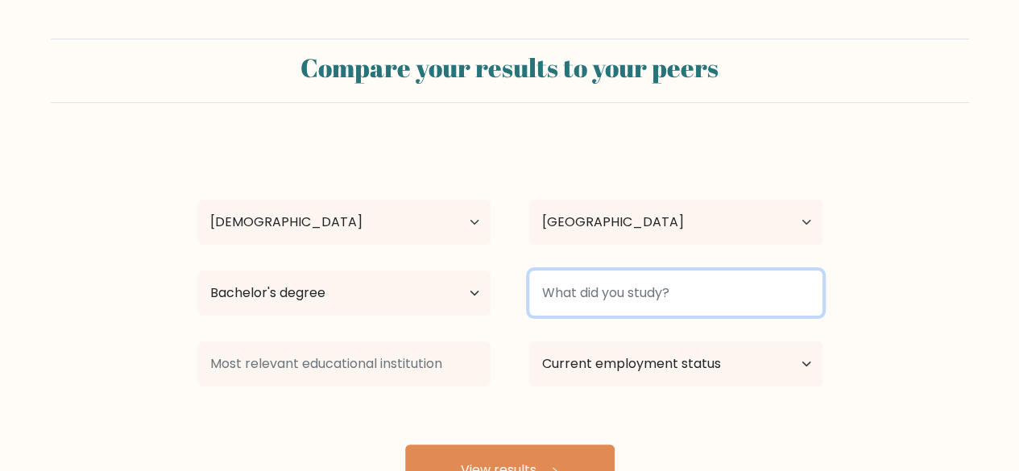
click at [669, 302] on input at bounding box center [675, 293] width 293 height 45
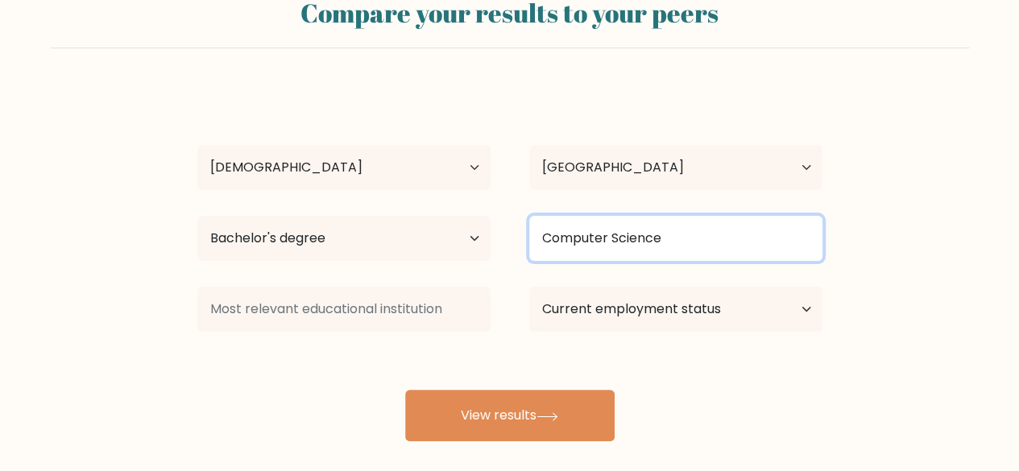
scroll to position [81, 0]
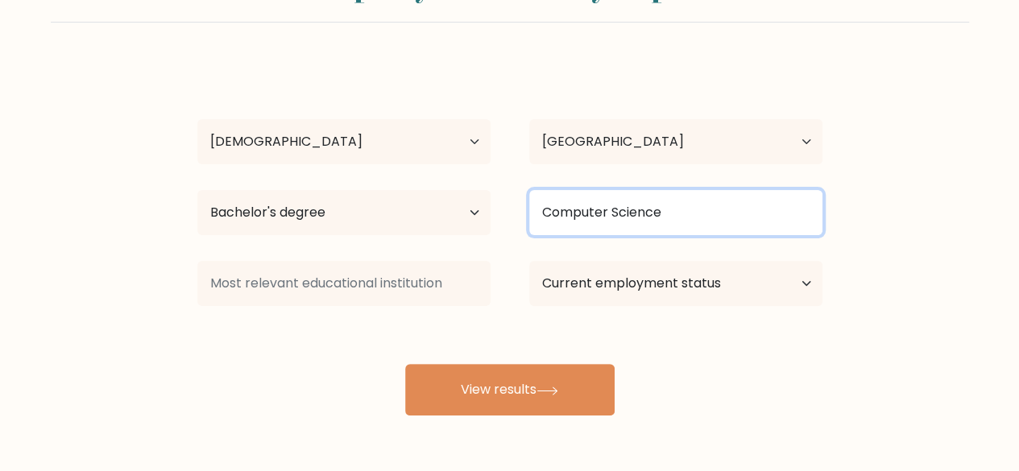
type input "Computer Science"
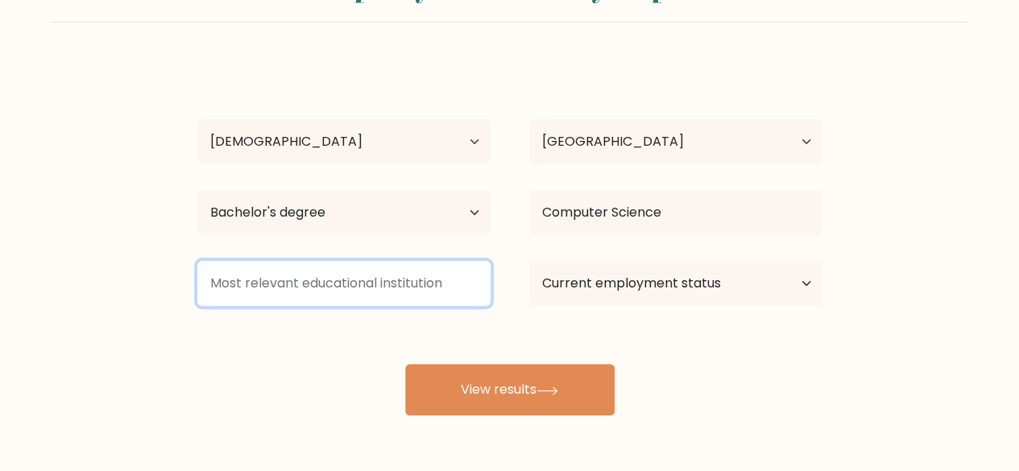
click at [437, 278] on input at bounding box center [343, 283] width 293 height 45
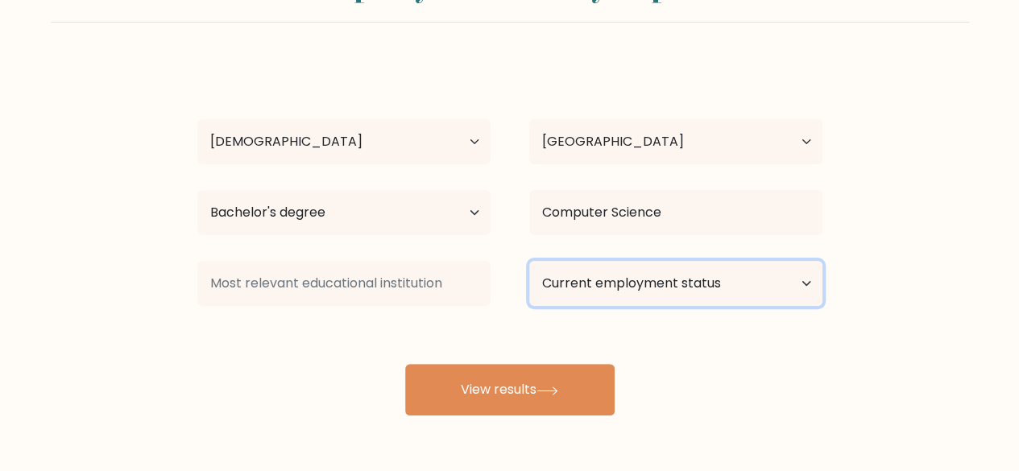
click at [597, 274] on select "Current employment status Employed Student Retired Other / prefer not to answer" at bounding box center [675, 283] width 293 height 45
select select "other"
click at [529, 261] on select "Current employment status Employed Student Retired Other / prefer not to answer" at bounding box center [675, 283] width 293 height 45
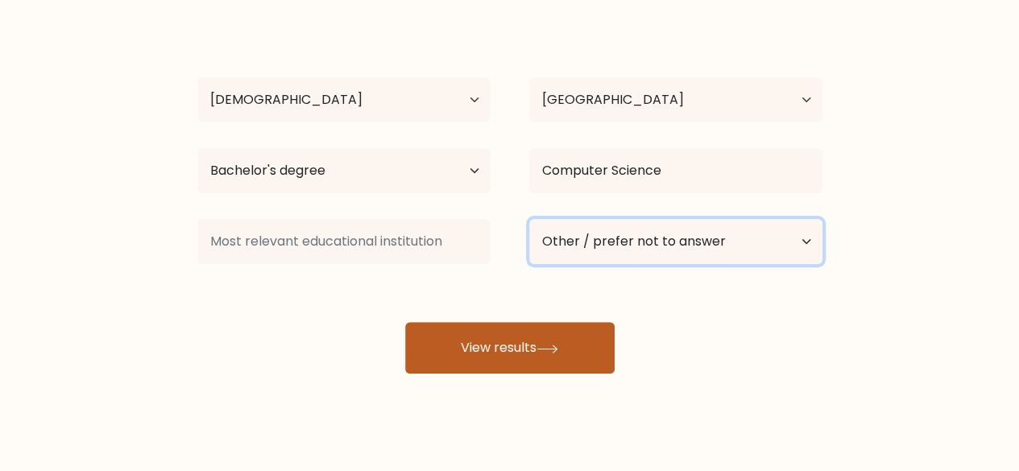
scroll to position [139, 0]
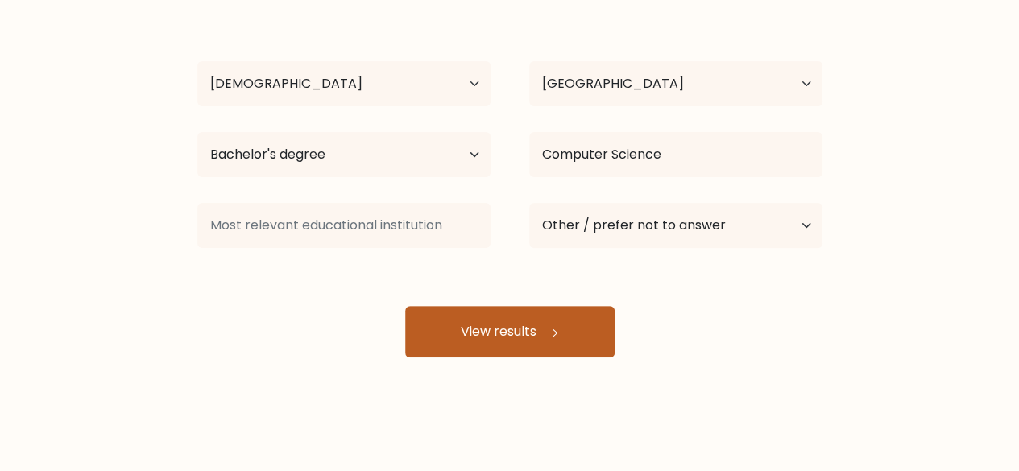
click at [567, 326] on button "View results" at bounding box center [509, 332] width 209 height 52
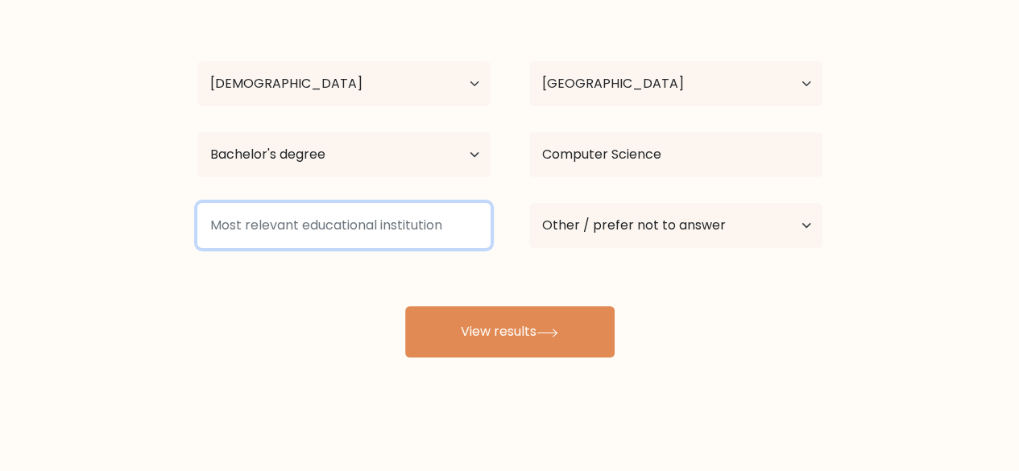
click at [432, 225] on input at bounding box center [343, 225] width 293 height 45
type input "C"
drag, startPoint x: 449, startPoint y: 220, endPoint x: 289, endPoint y: 214, distance: 160.4
click at [282, 205] on input at bounding box center [343, 225] width 293 height 45
click at [292, 218] on input at bounding box center [343, 225] width 293 height 45
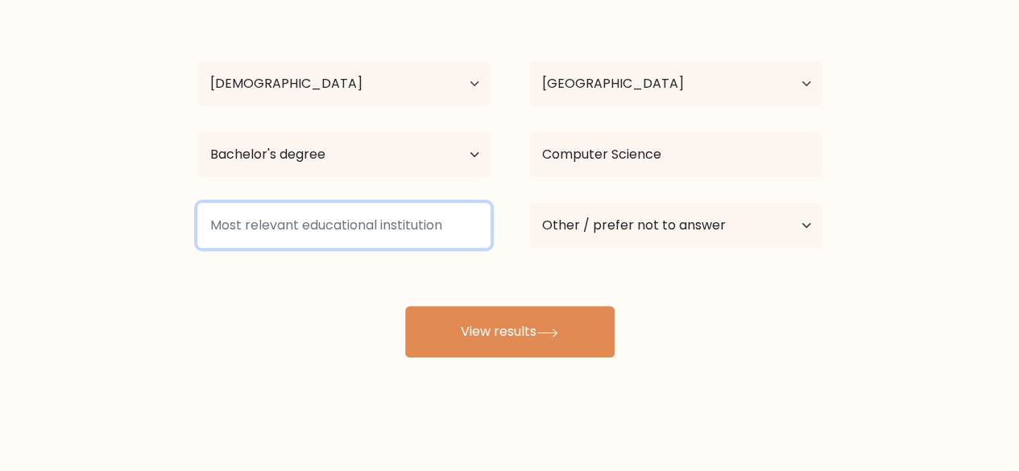
click at [292, 218] on input at bounding box center [343, 225] width 293 height 45
click at [300, 226] on input at bounding box center [343, 225] width 293 height 45
drag, startPoint x: 300, startPoint y: 226, endPoint x: 343, endPoint y: 213, distance: 45.4
click at [300, 226] on input at bounding box center [343, 225] width 293 height 45
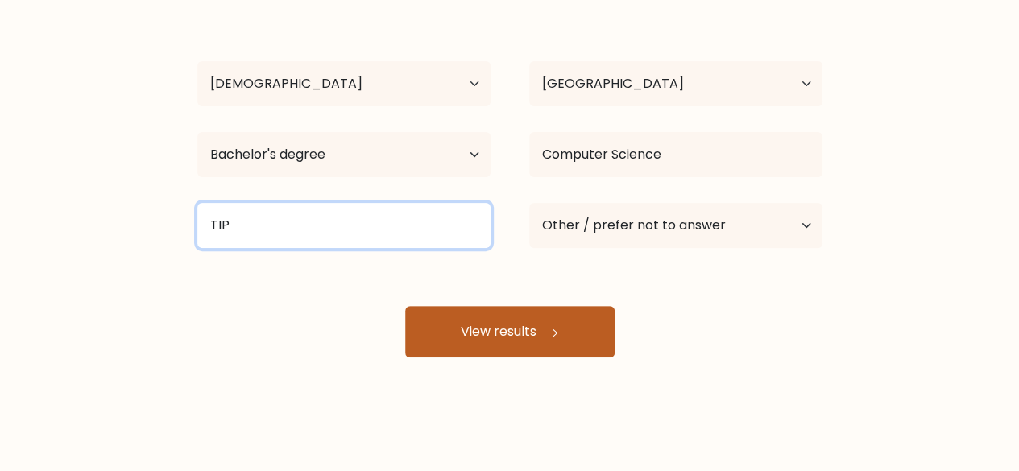
type input "TIP"
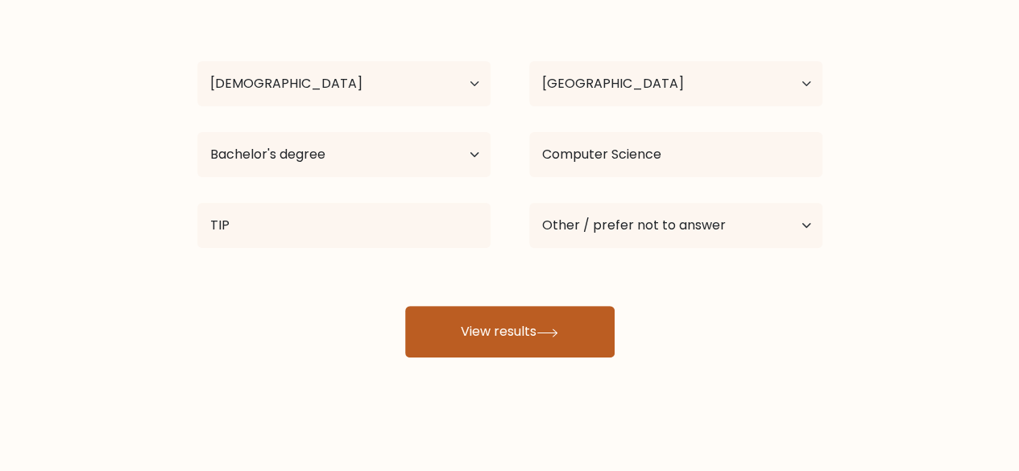
click at [454, 325] on button "View results" at bounding box center [509, 332] width 209 height 52
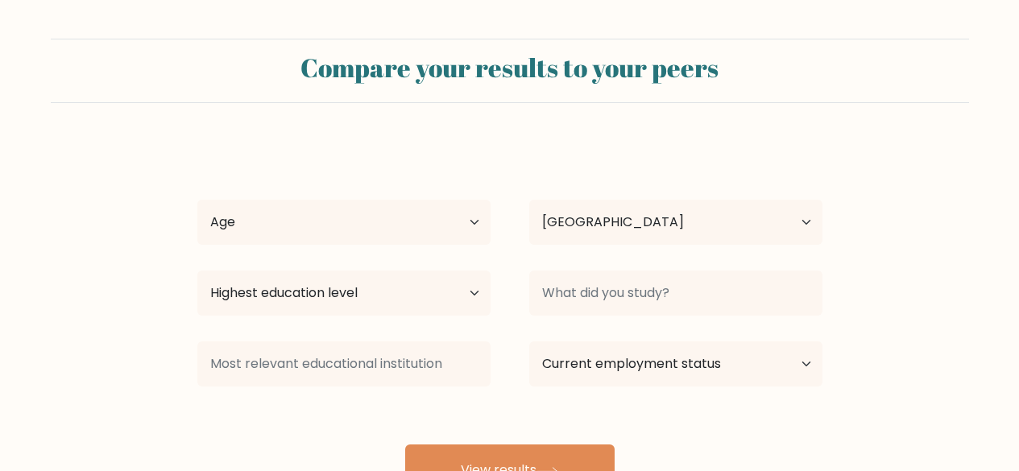
select select "PH"
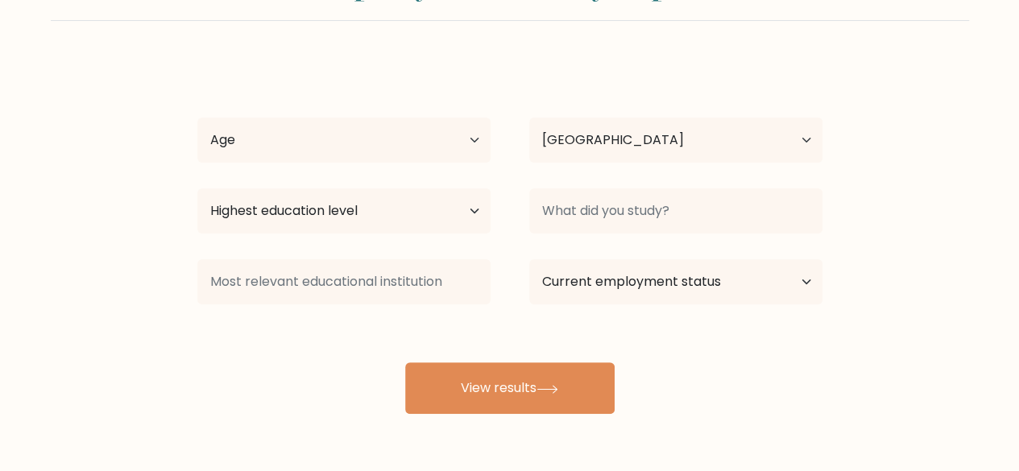
scroll to position [139, 0]
